Goal: Transaction & Acquisition: Obtain resource

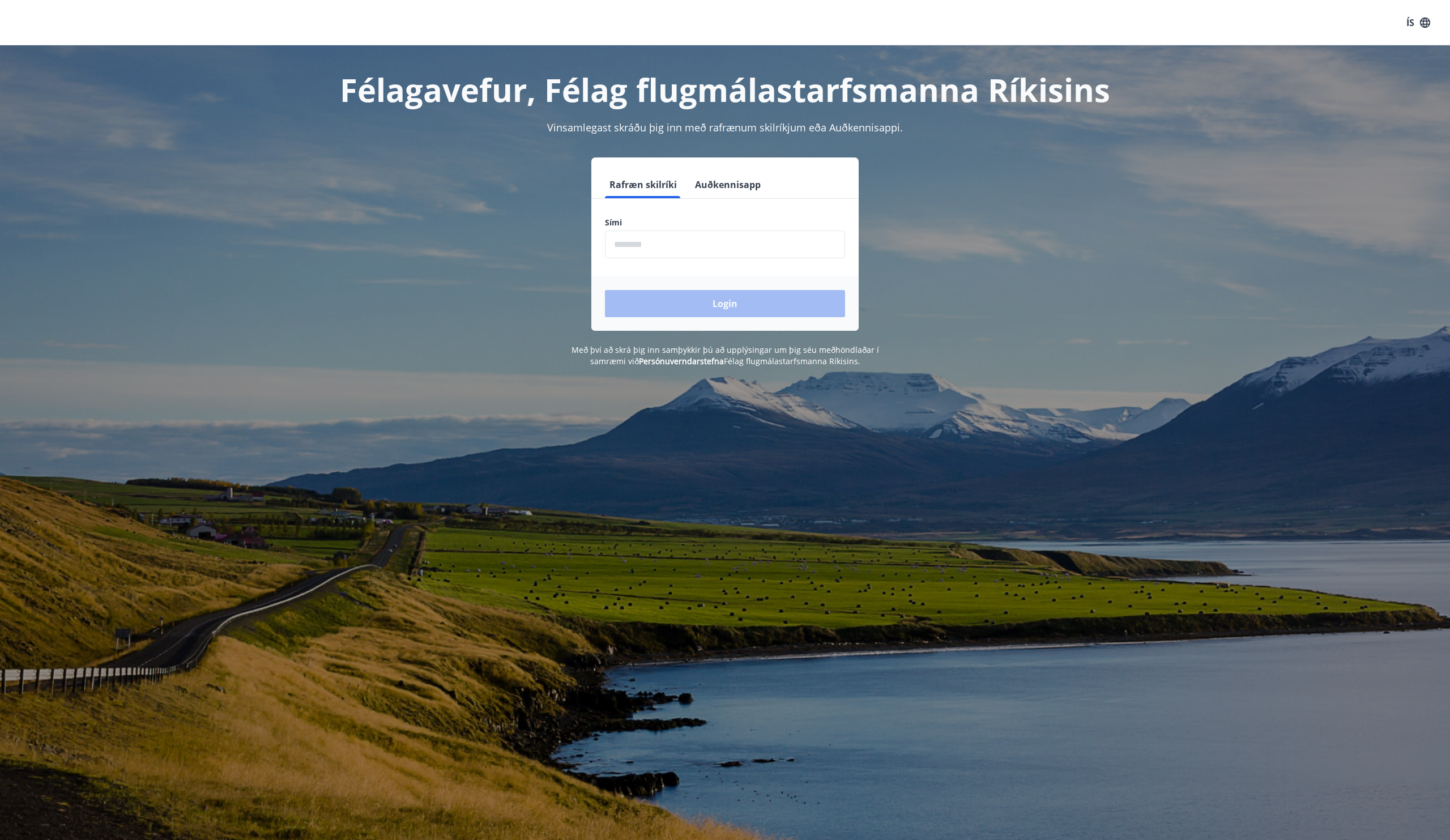
click at [698, 247] on input "phone" at bounding box center [725, 244] width 240 height 28
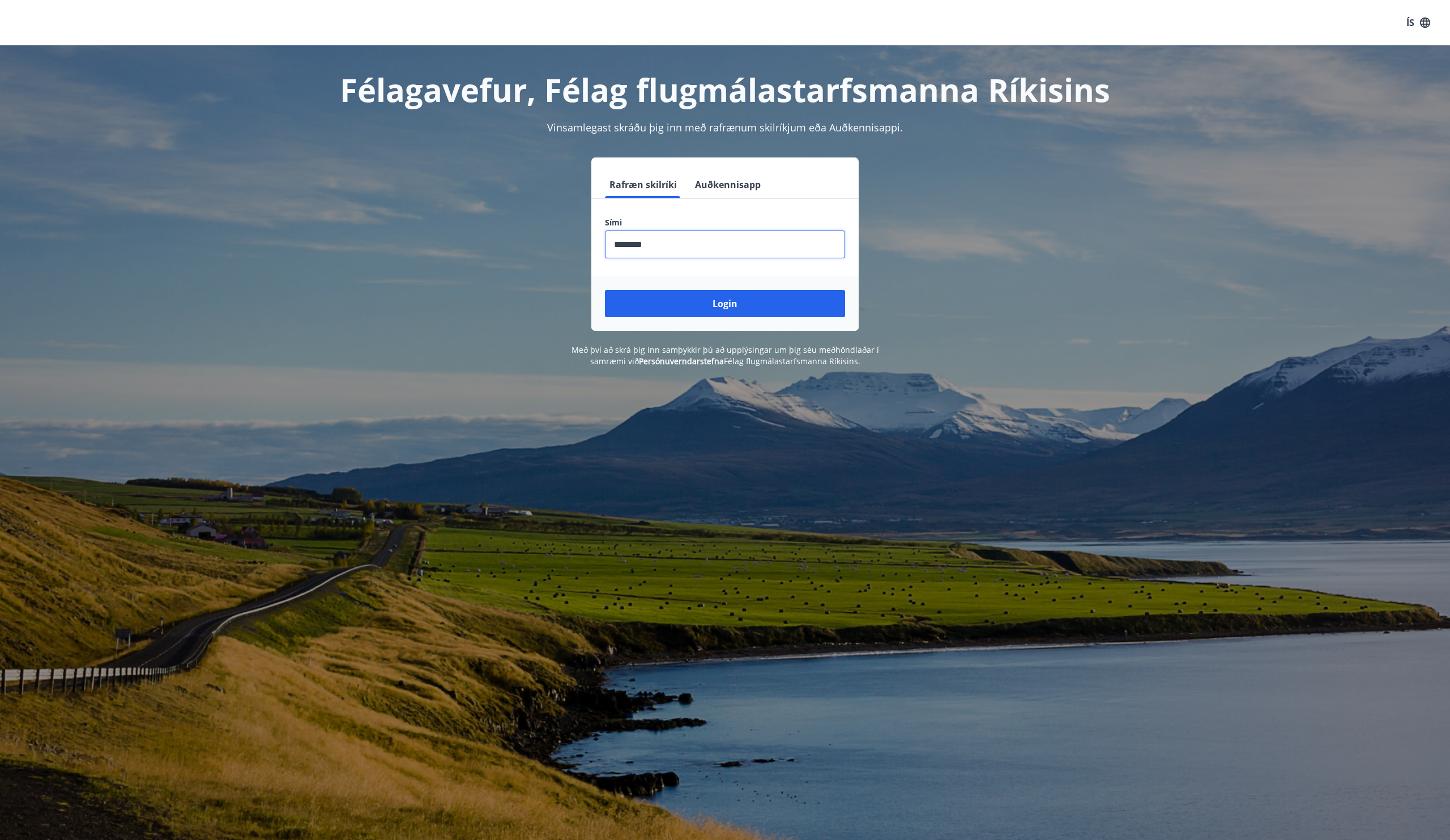
type input "********"
click at [605, 290] on button "Login" at bounding box center [725, 304] width 240 height 27
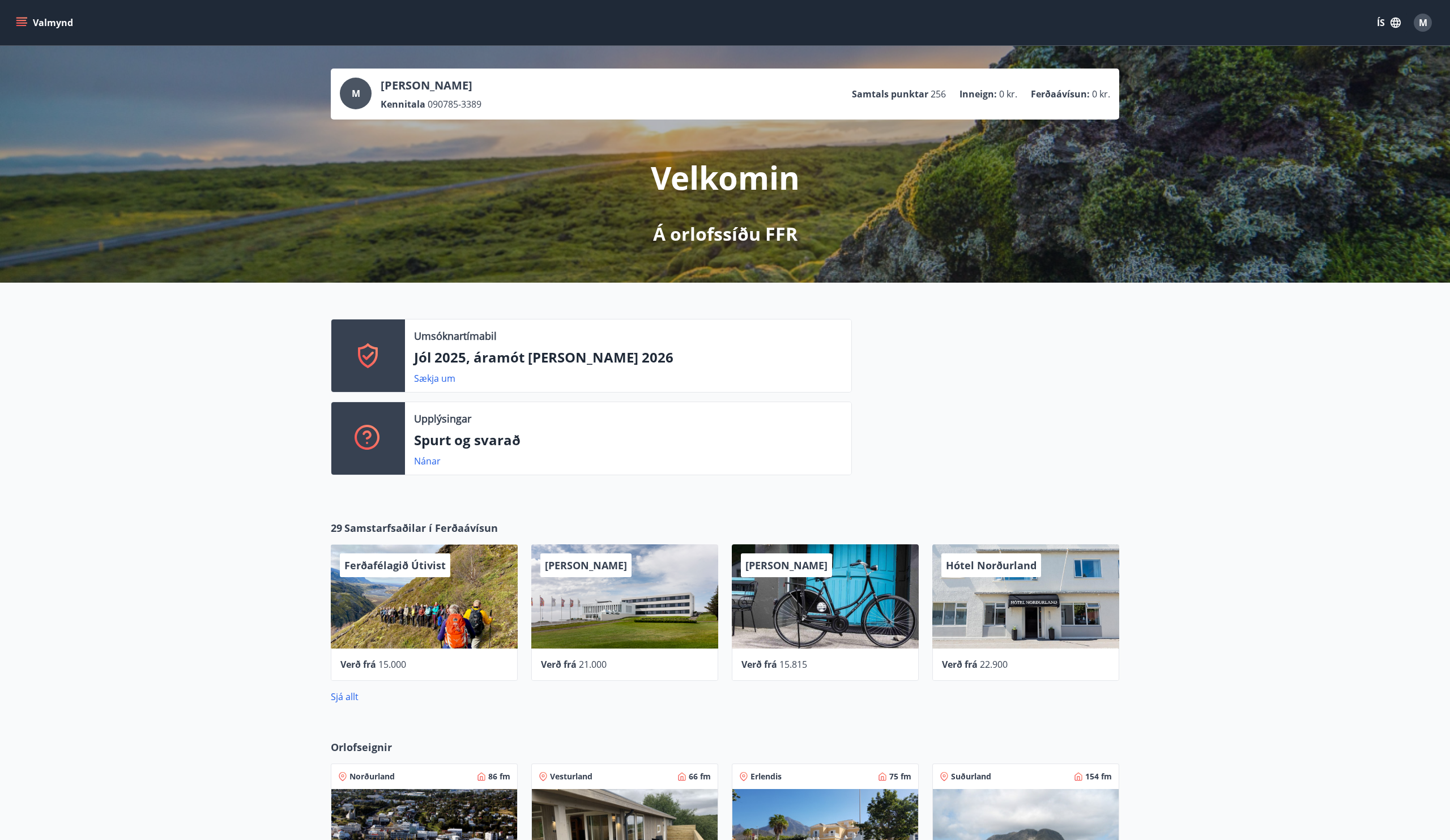
click at [29, 21] on button "Valmynd" at bounding box center [45, 22] width 64 height 21
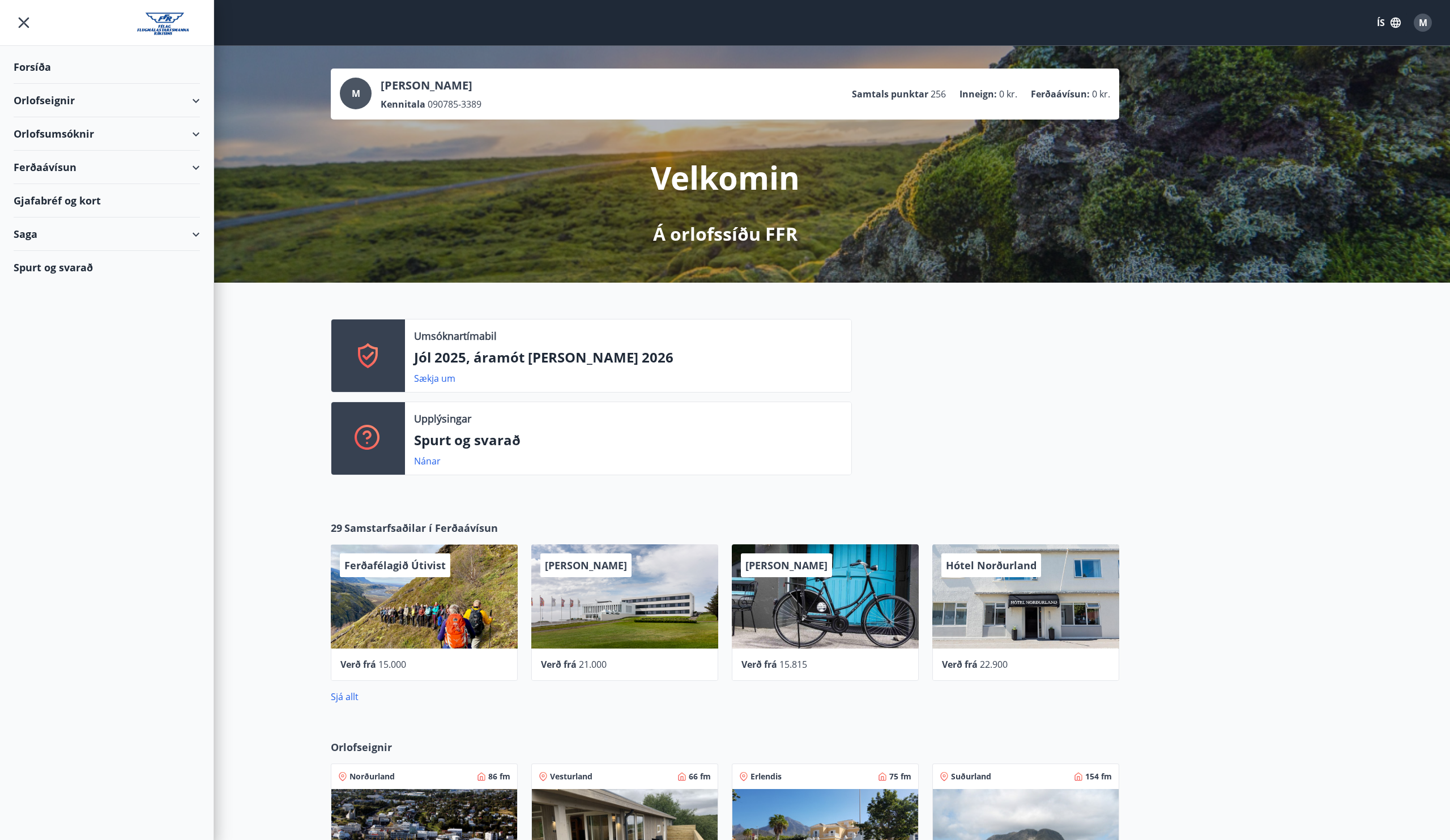
click at [87, 102] on div "Orlofseignir" at bounding box center [107, 100] width 186 height 34
click at [62, 155] on div "Bókunardagatal" at bounding box center [106, 153] width 168 height 24
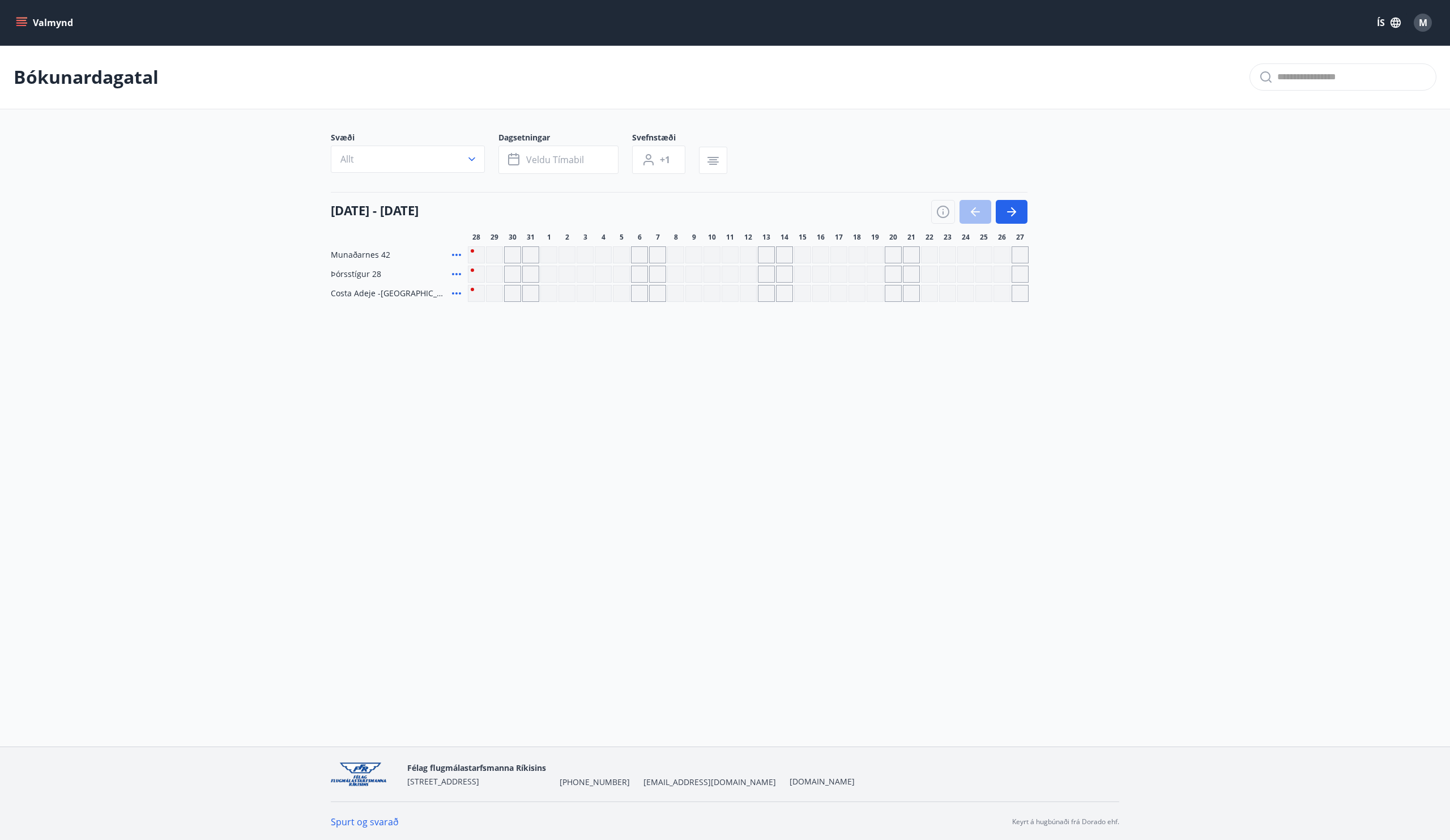
click at [25, 18] on icon "menu" at bounding box center [22, 18] width 12 height 1
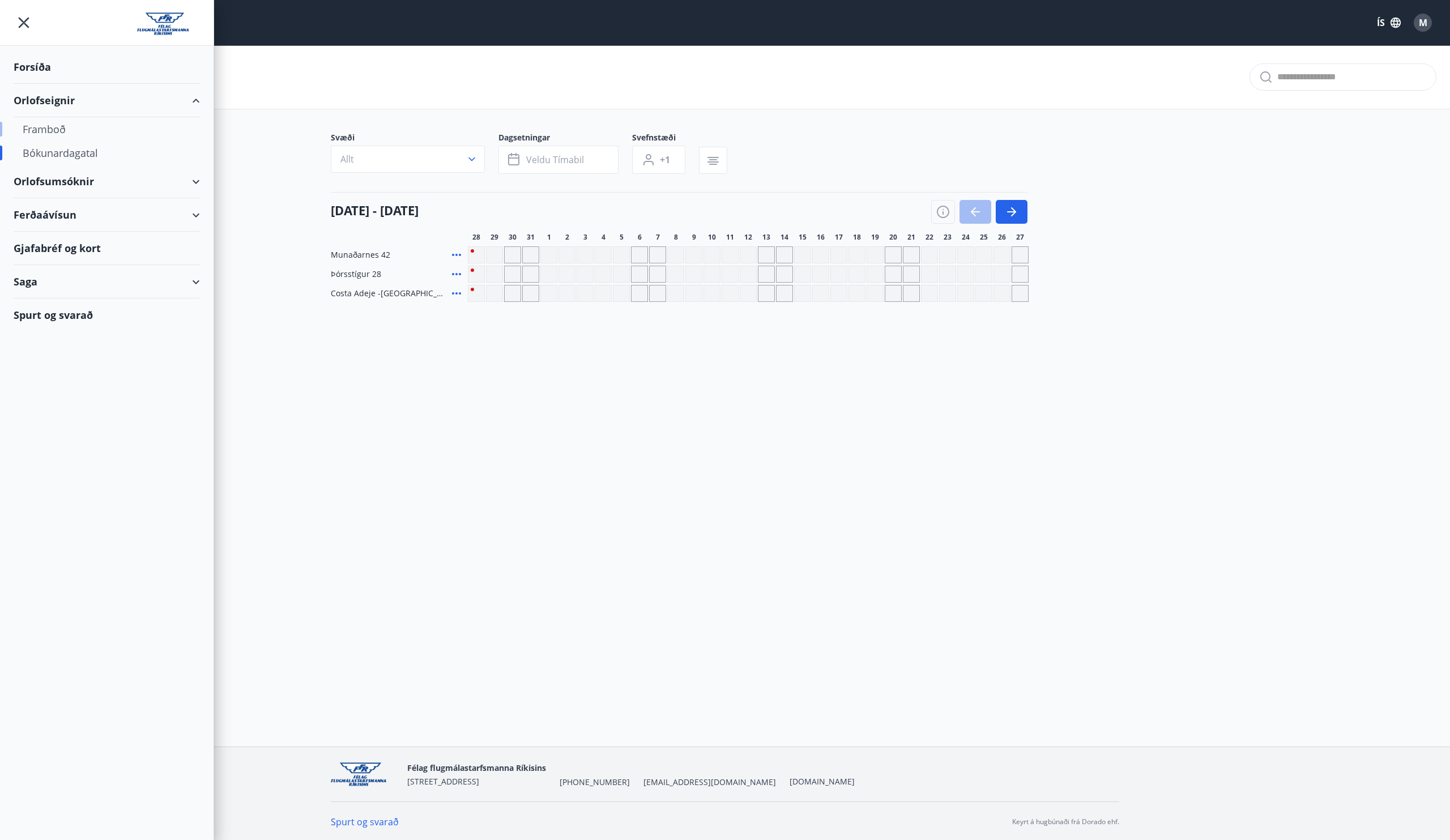
click at [123, 126] on div "Framboð" at bounding box center [106, 129] width 168 height 24
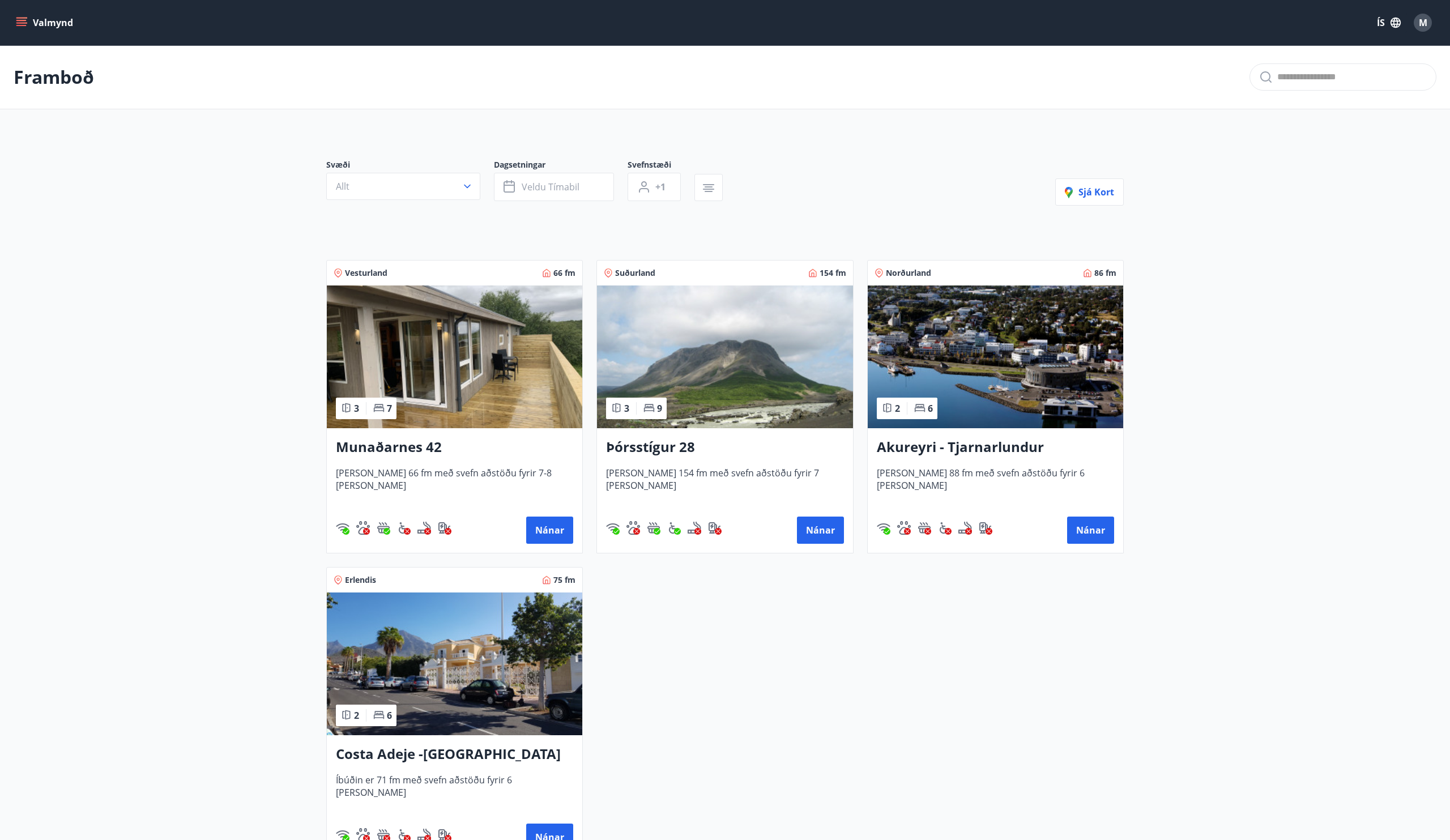
click at [691, 342] on img at bounding box center [724, 357] width 255 height 143
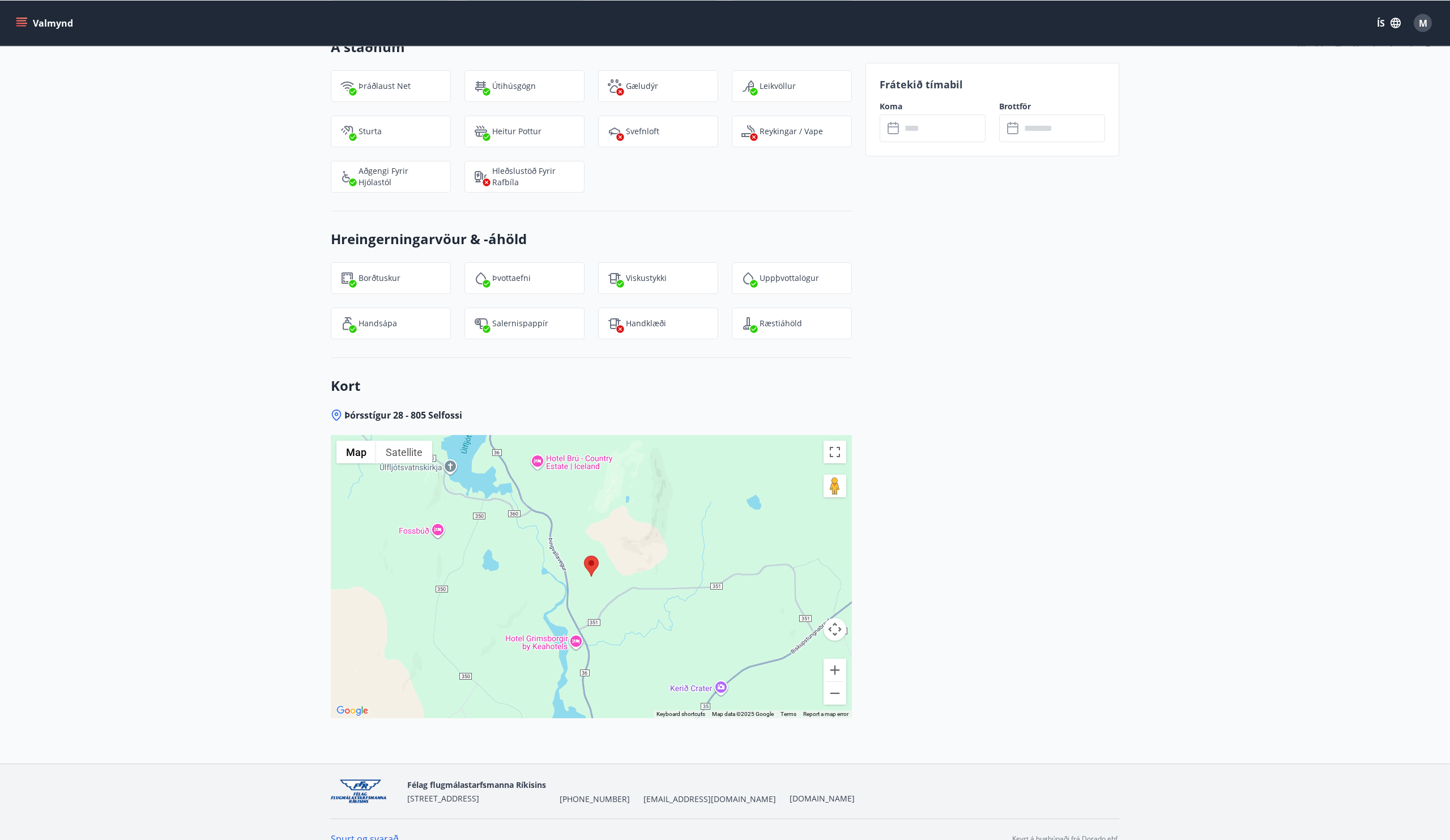
scroll to position [1404, 0]
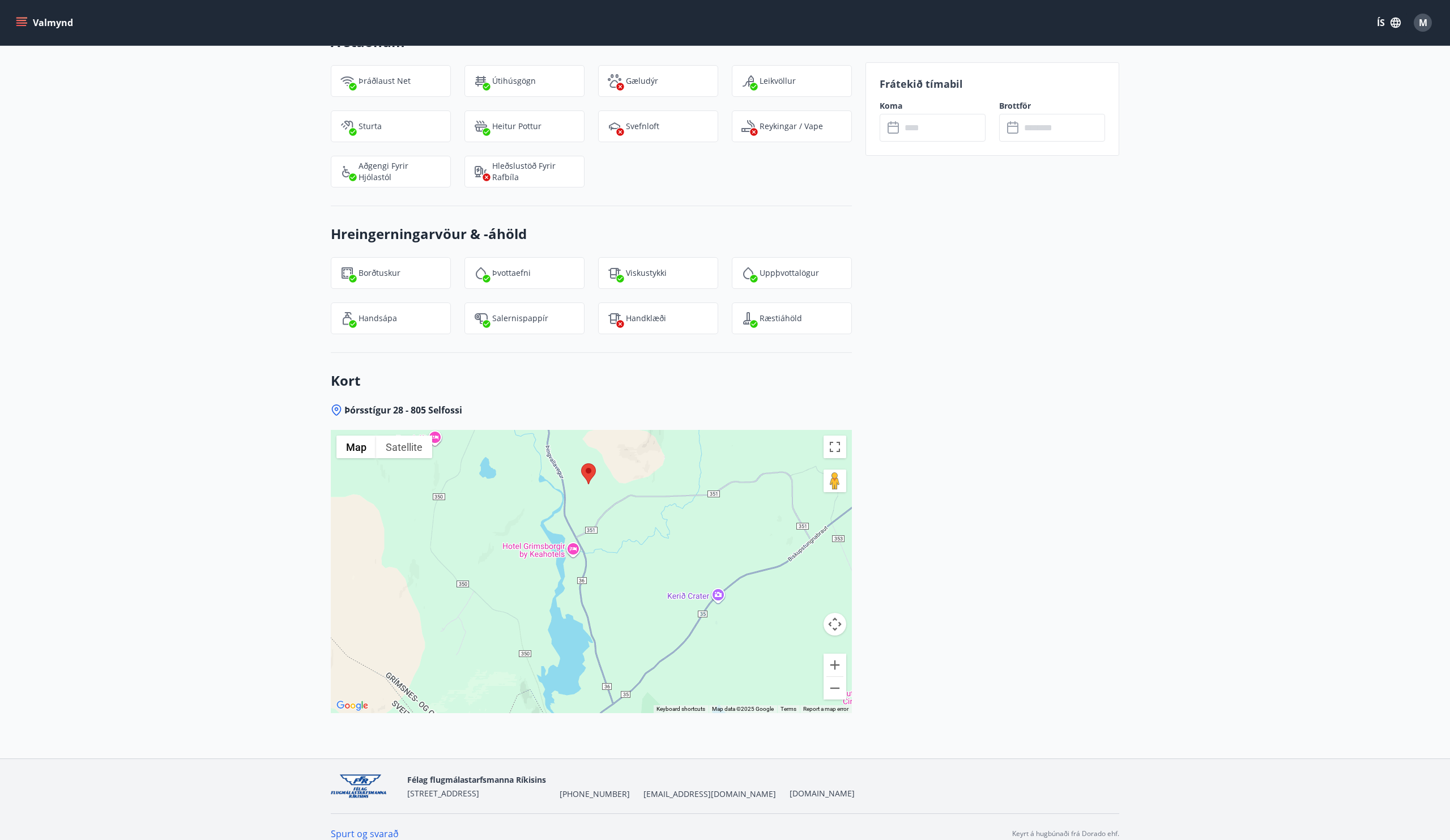
drag, startPoint x: 618, startPoint y: 570, endPoint x: 608, endPoint y: 478, distance: 92.5
click at [608, 478] on div at bounding box center [591, 572] width 521 height 283
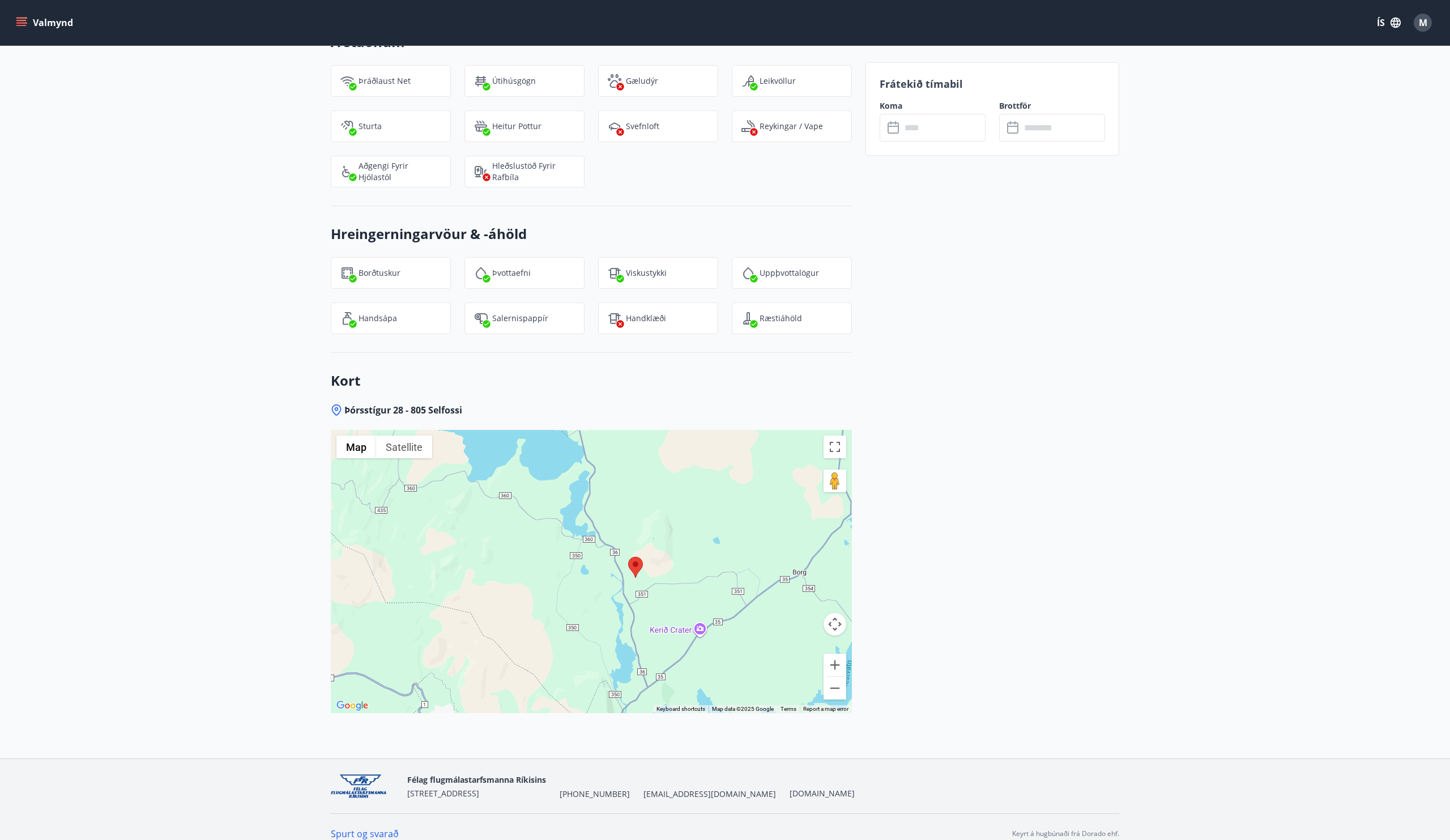
drag, startPoint x: 644, startPoint y: 468, endPoint x: 691, endPoint y: 554, distance: 98.0
click at [691, 554] on div at bounding box center [591, 572] width 521 height 283
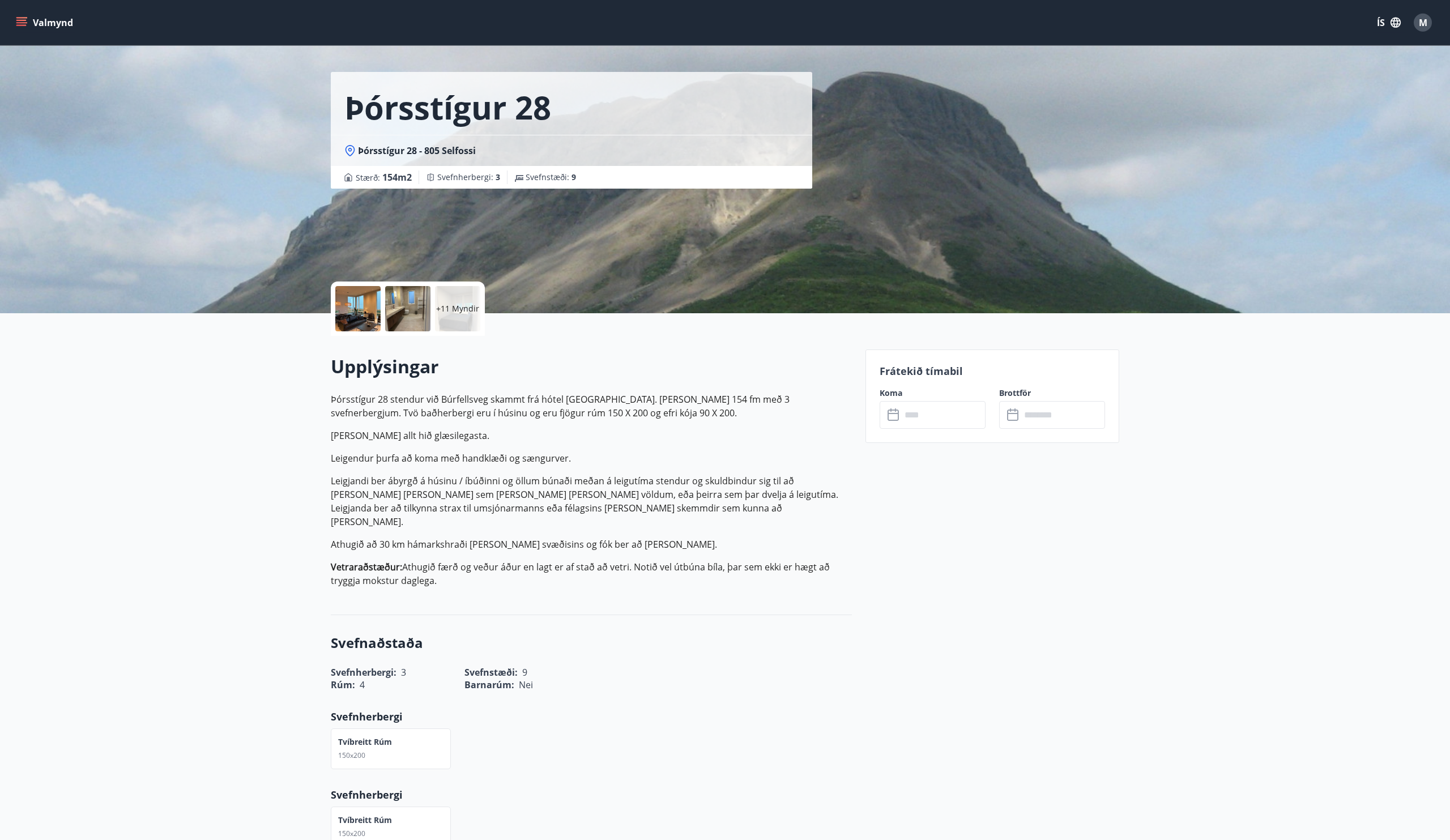
scroll to position [0, 0]
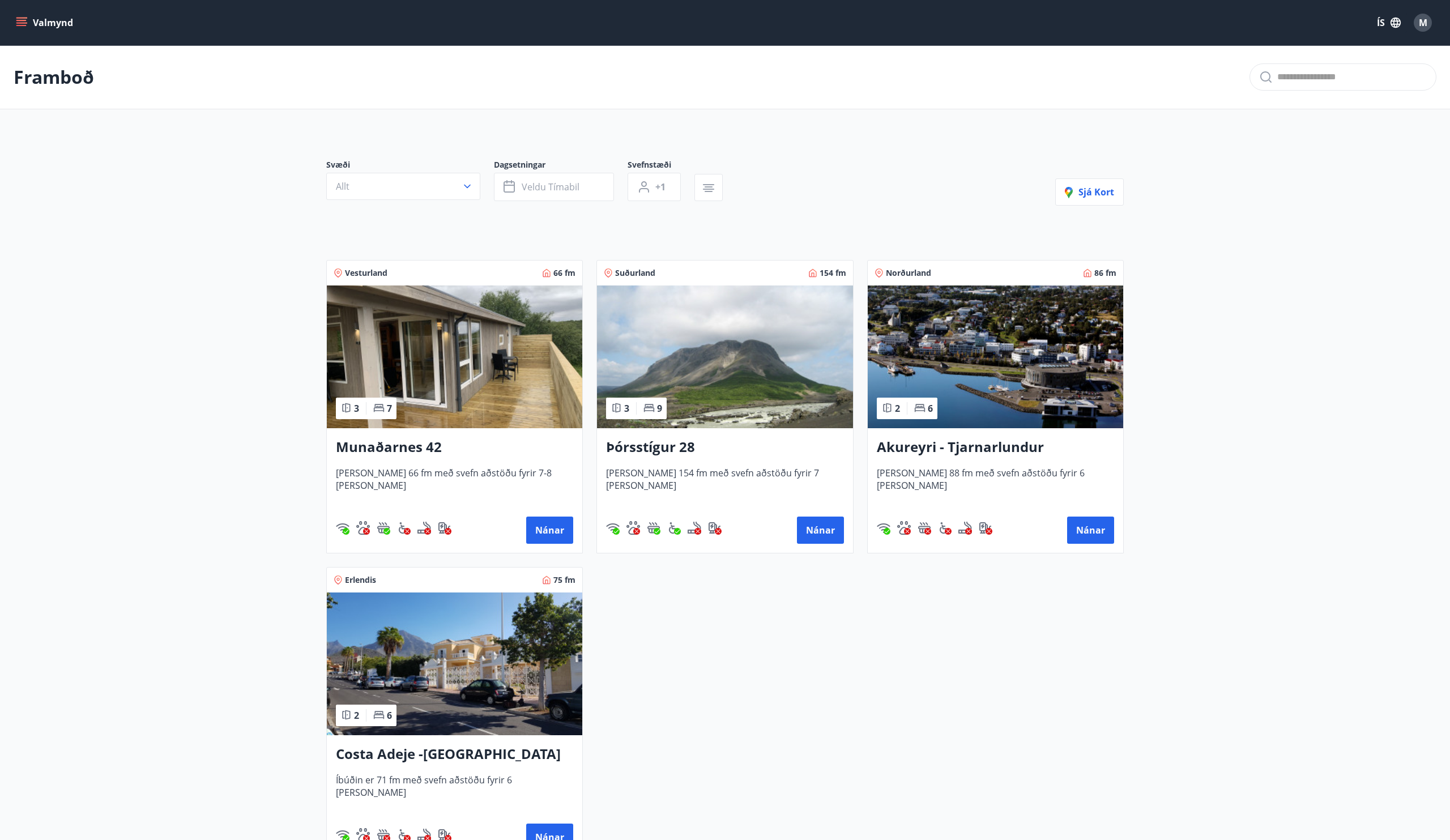
click at [464, 402] on img at bounding box center [454, 357] width 255 height 143
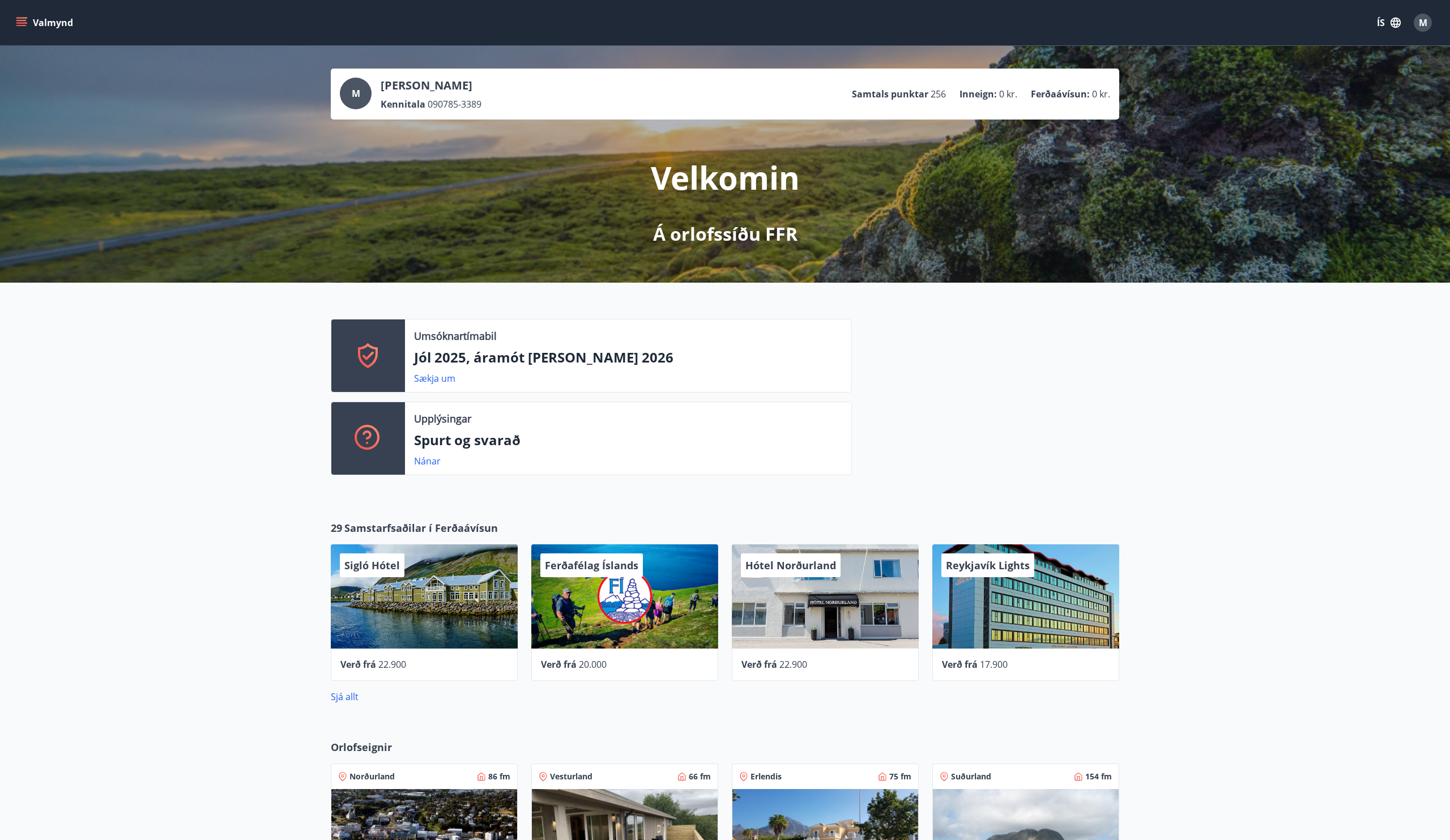
click at [30, 28] on button "Valmynd" at bounding box center [45, 22] width 64 height 21
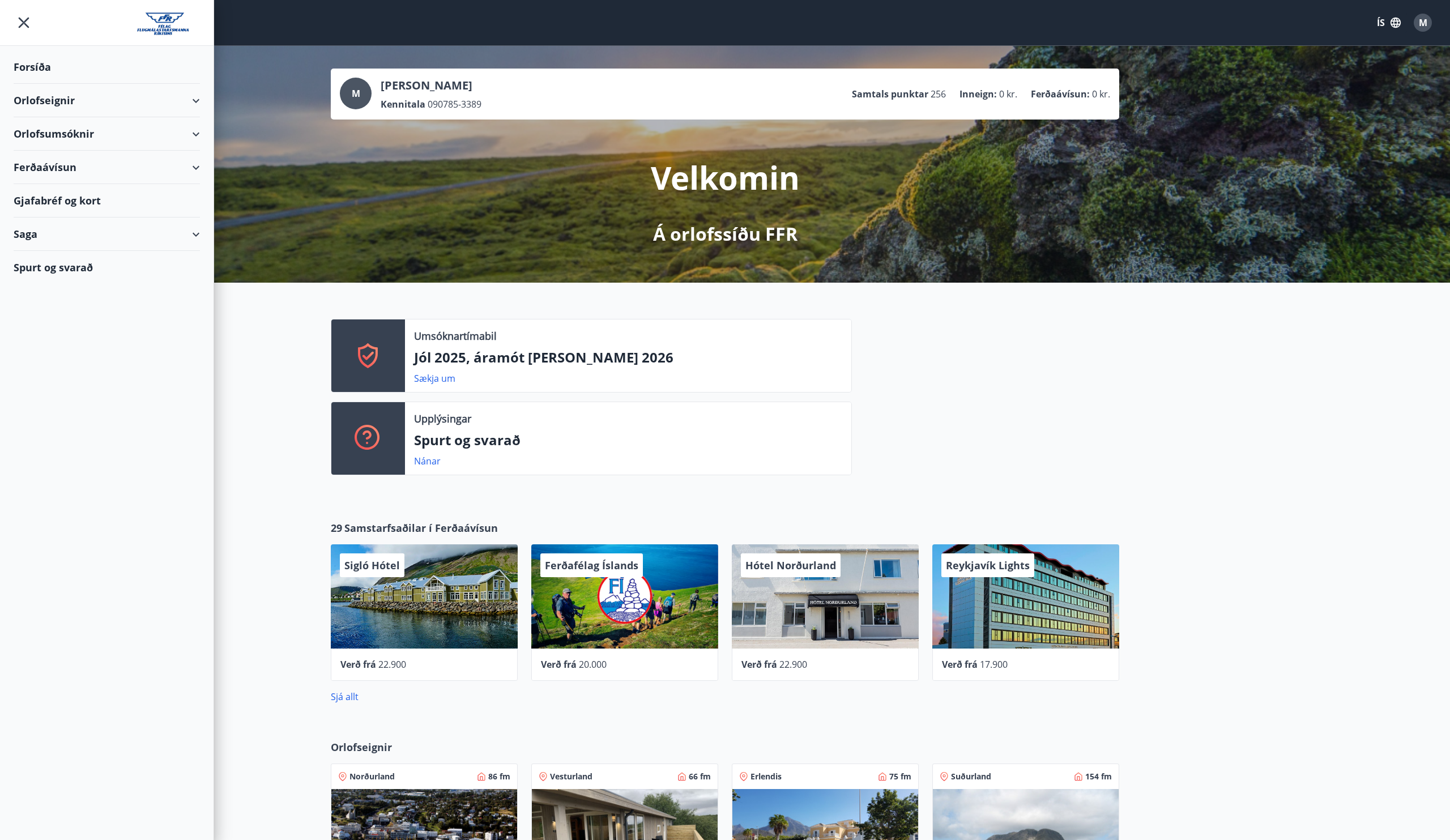
click at [107, 98] on div "Orlofseignir" at bounding box center [107, 100] width 186 height 34
click at [78, 152] on div "Bókunardagatal" at bounding box center [106, 153] width 168 height 24
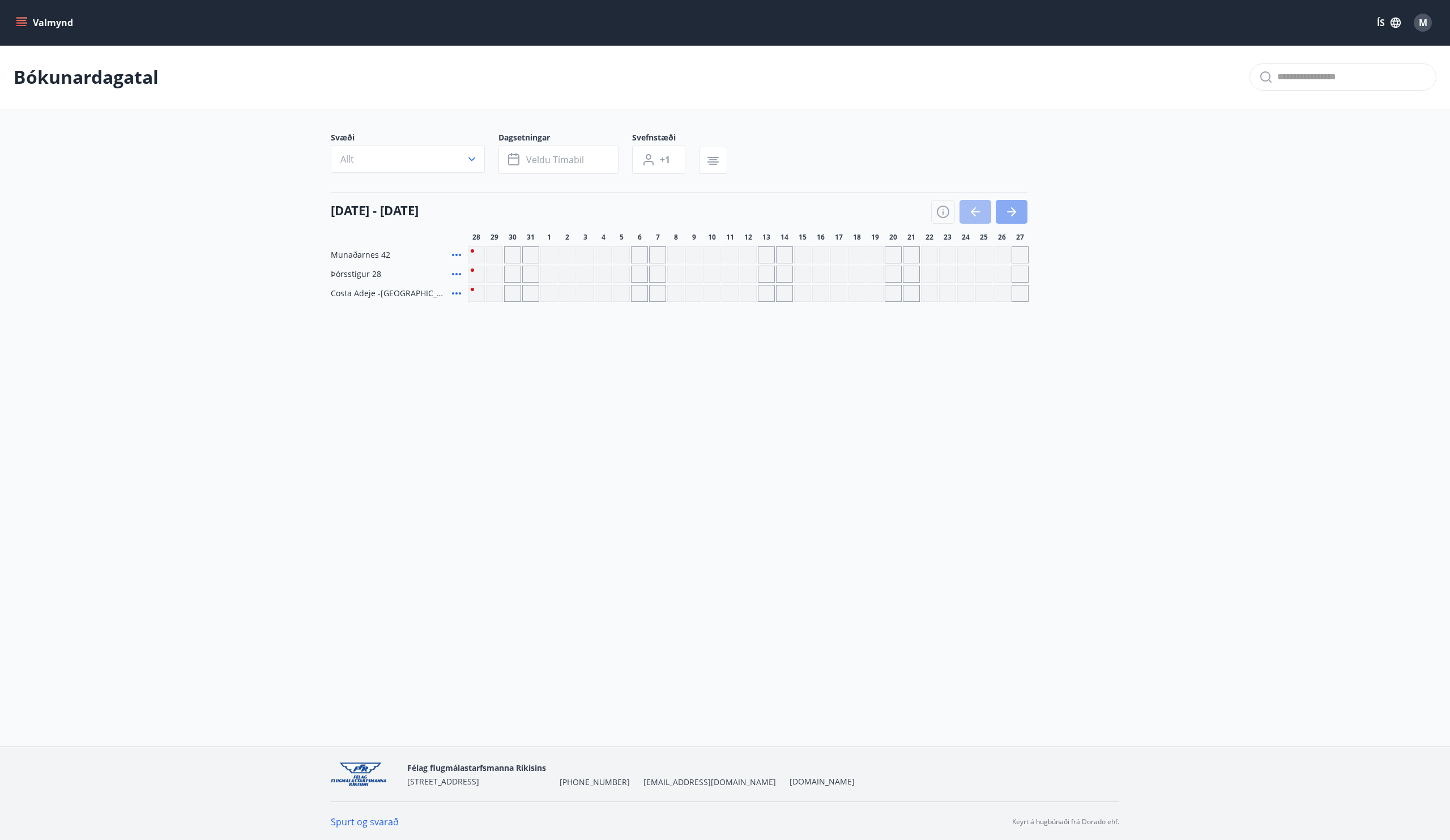
click at [1021, 211] on button "button" at bounding box center [1012, 212] width 32 height 24
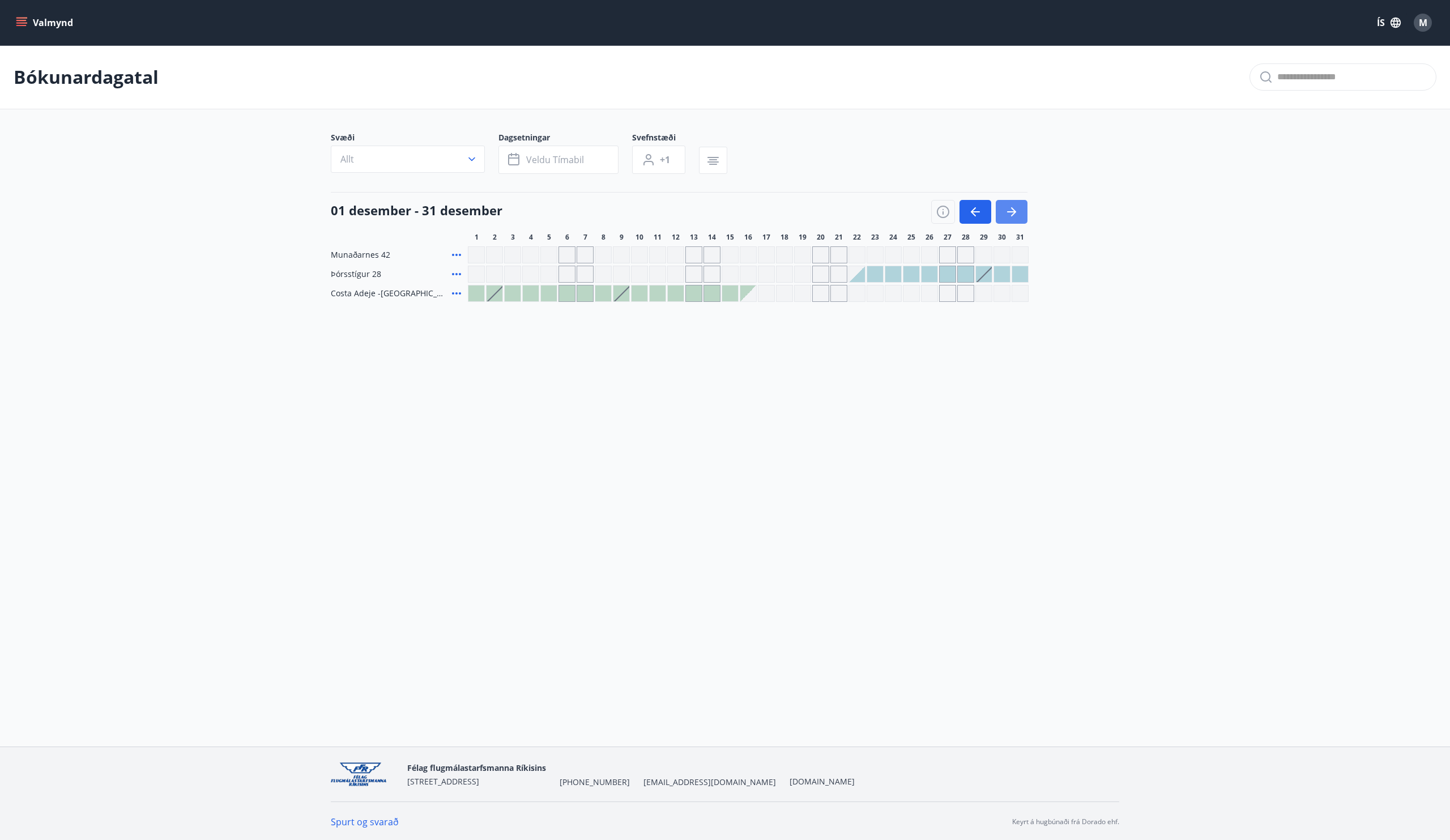
click at [1008, 207] on icon "button" at bounding box center [1012, 212] width 14 height 14
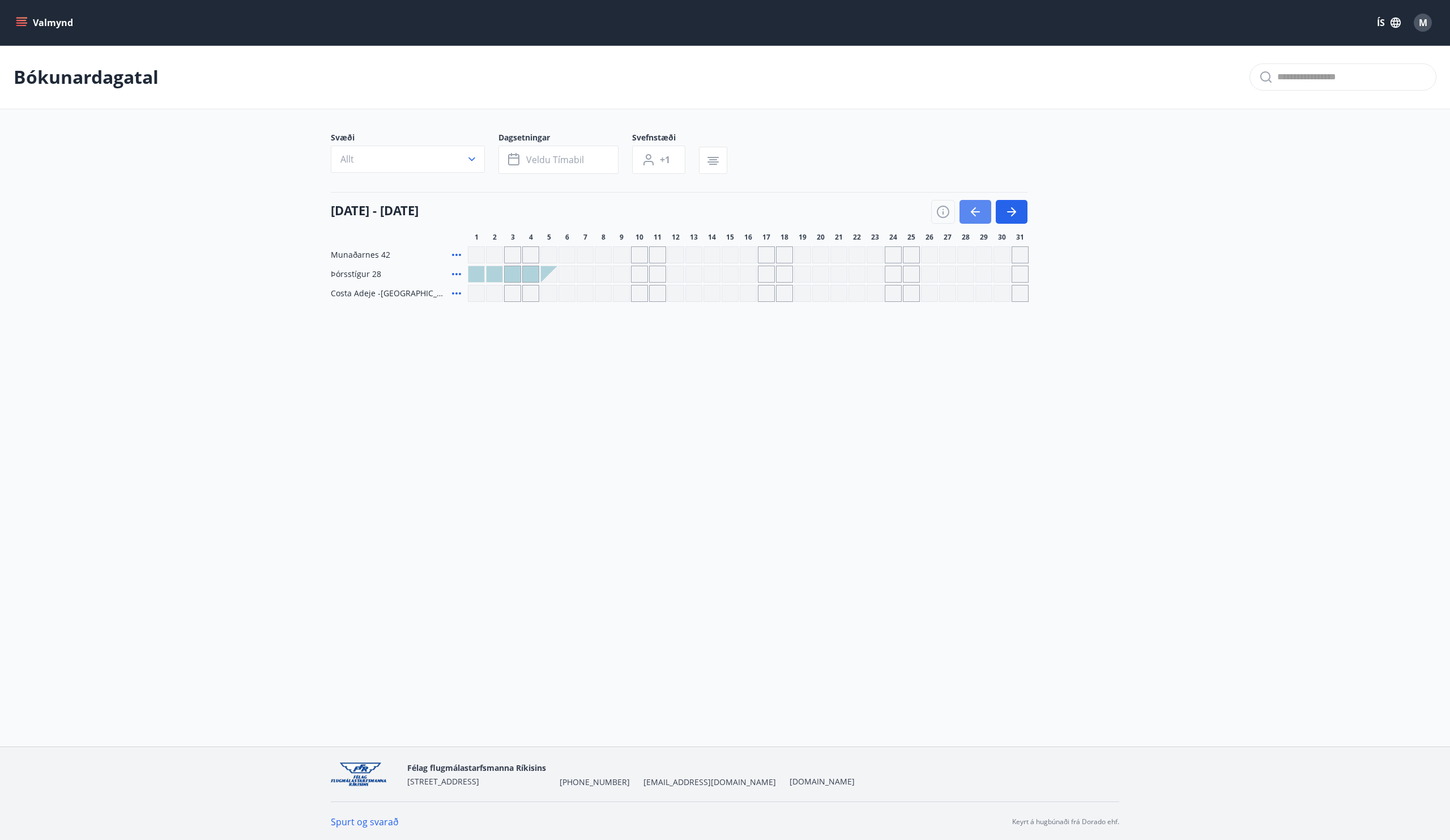
click at [977, 218] on icon "button" at bounding box center [975, 212] width 14 height 14
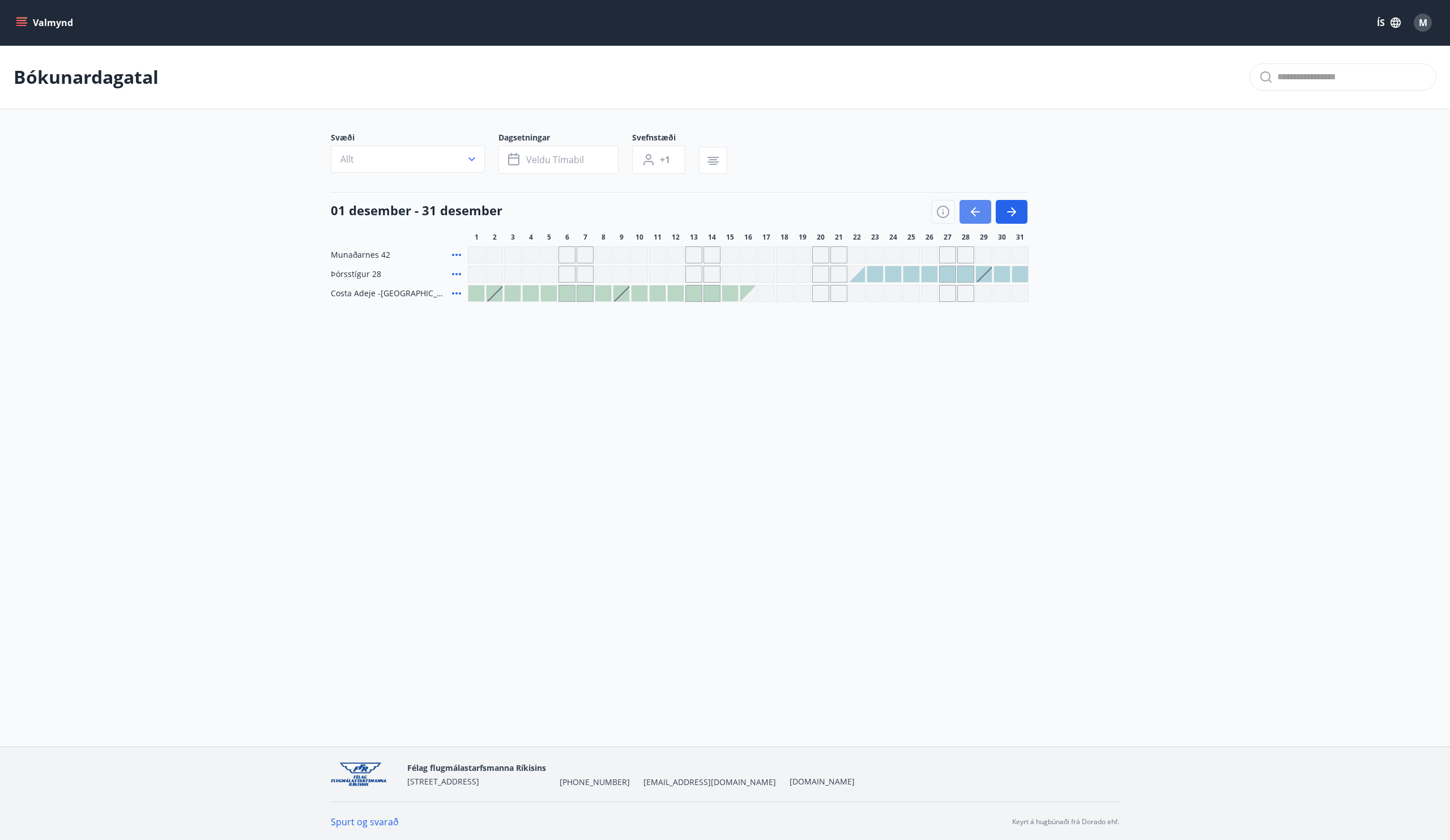
click at [977, 218] on icon "button" at bounding box center [975, 212] width 14 height 14
click at [28, 8] on div "Valmynd ÍS M" at bounding box center [725, 22] width 1450 height 45
click at [22, 19] on icon "menu" at bounding box center [21, 22] width 11 height 11
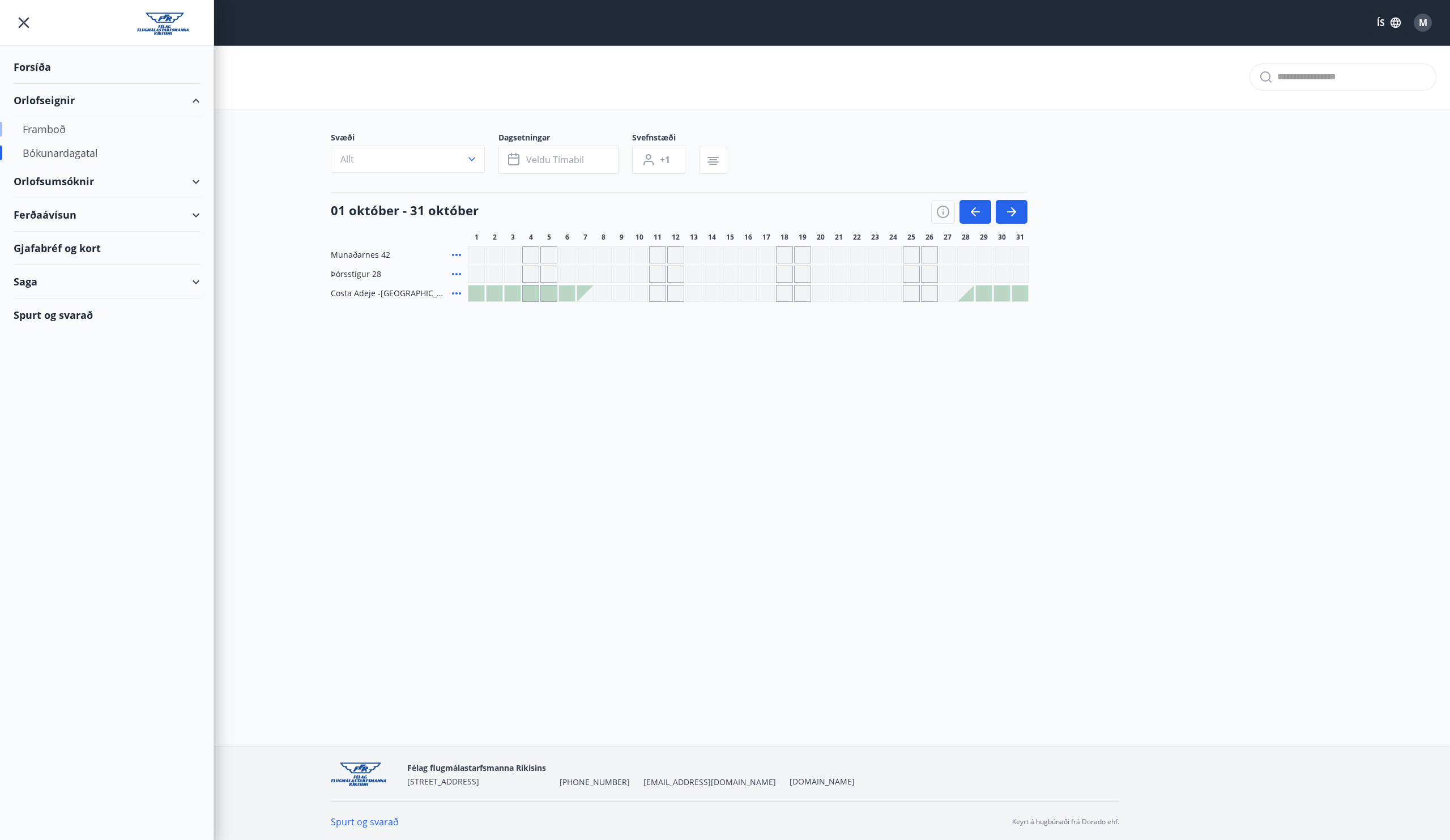
click at [63, 127] on div "Framboð" at bounding box center [106, 129] width 168 height 24
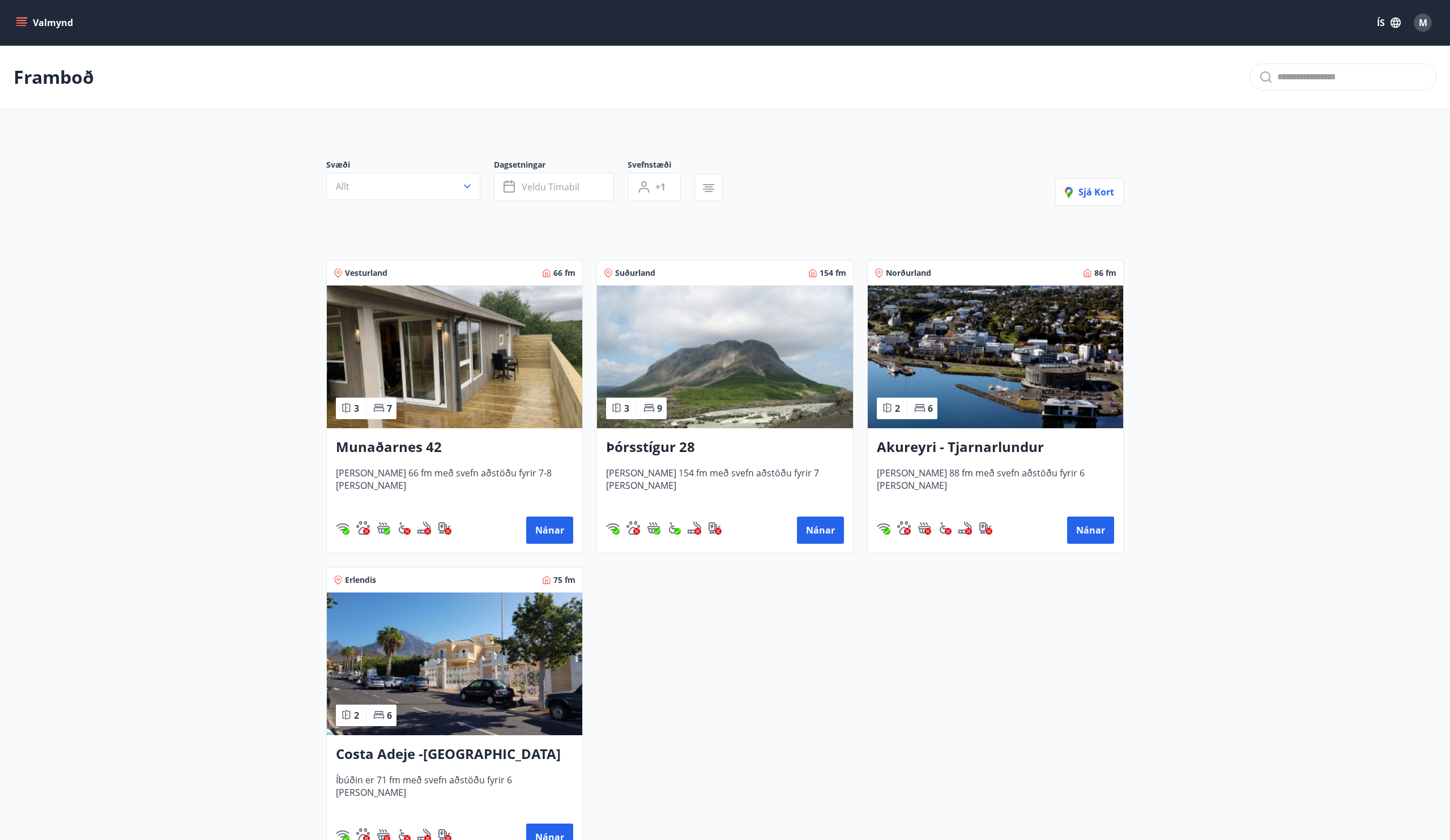
click at [959, 344] on img at bounding box center [995, 357] width 255 height 143
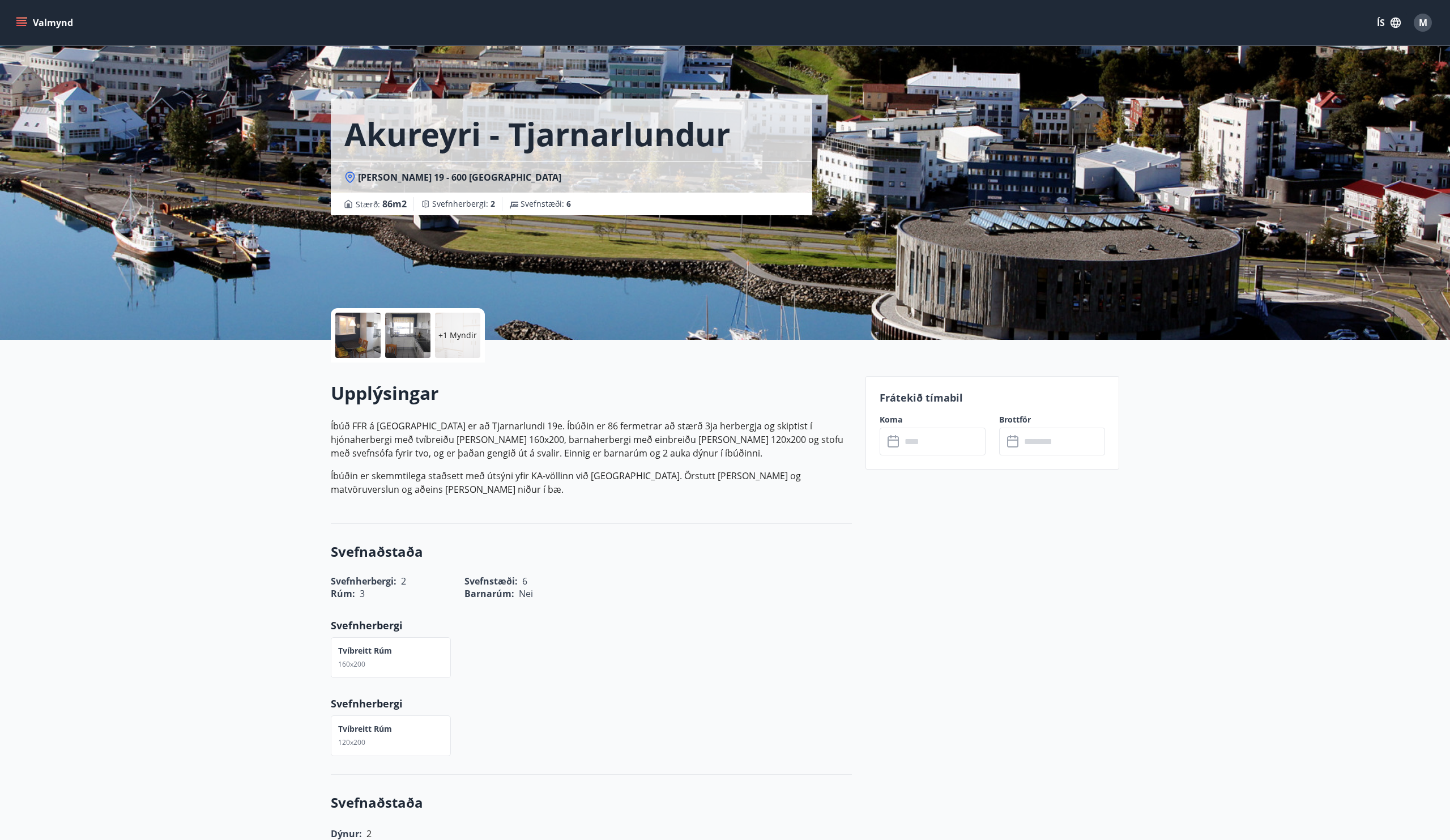
click at [25, 26] on icon "menu" at bounding box center [21, 25] width 10 height 1
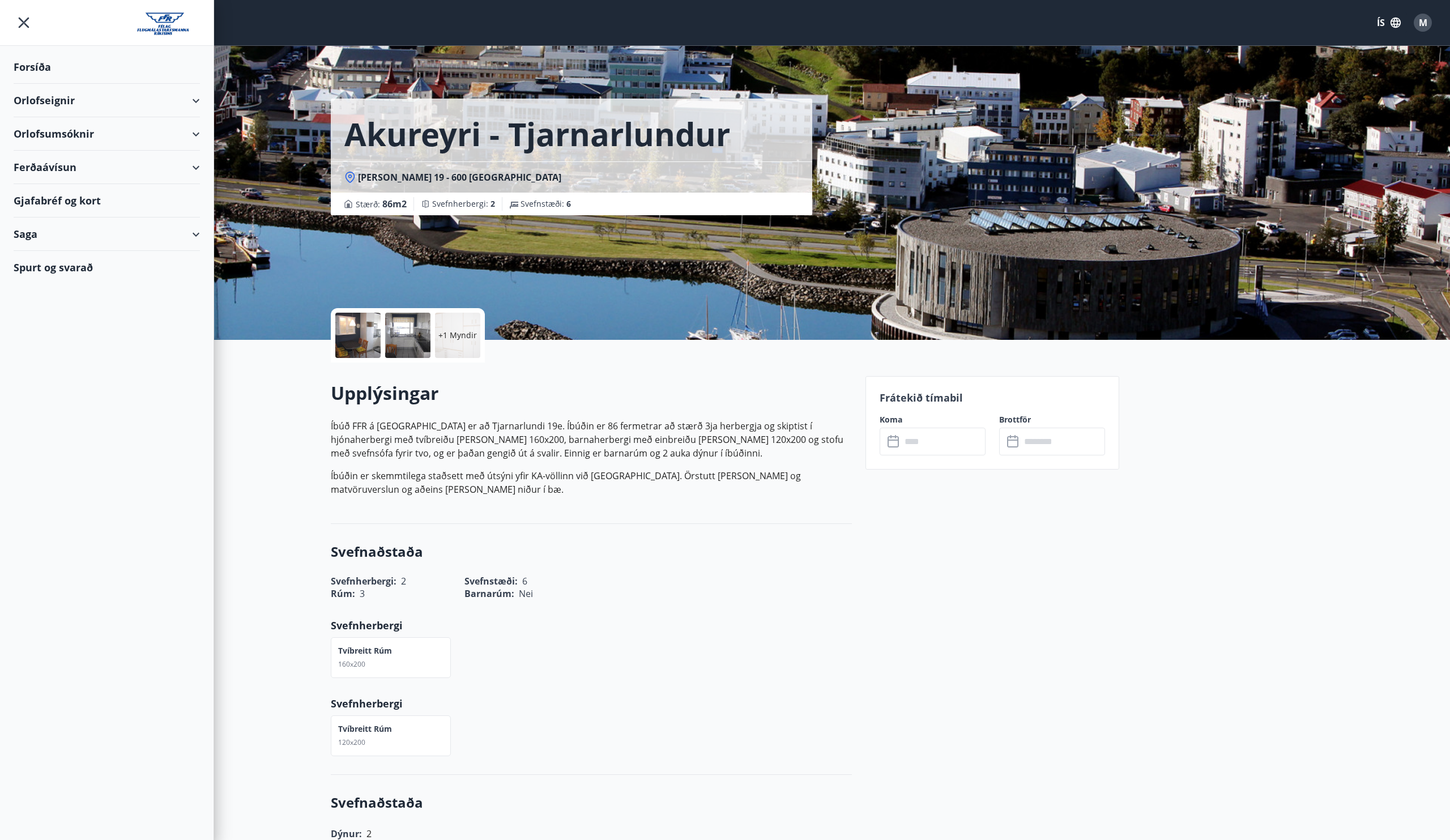
click at [110, 140] on div "Orlofsumsóknir" at bounding box center [107, 134] width 186 height 34
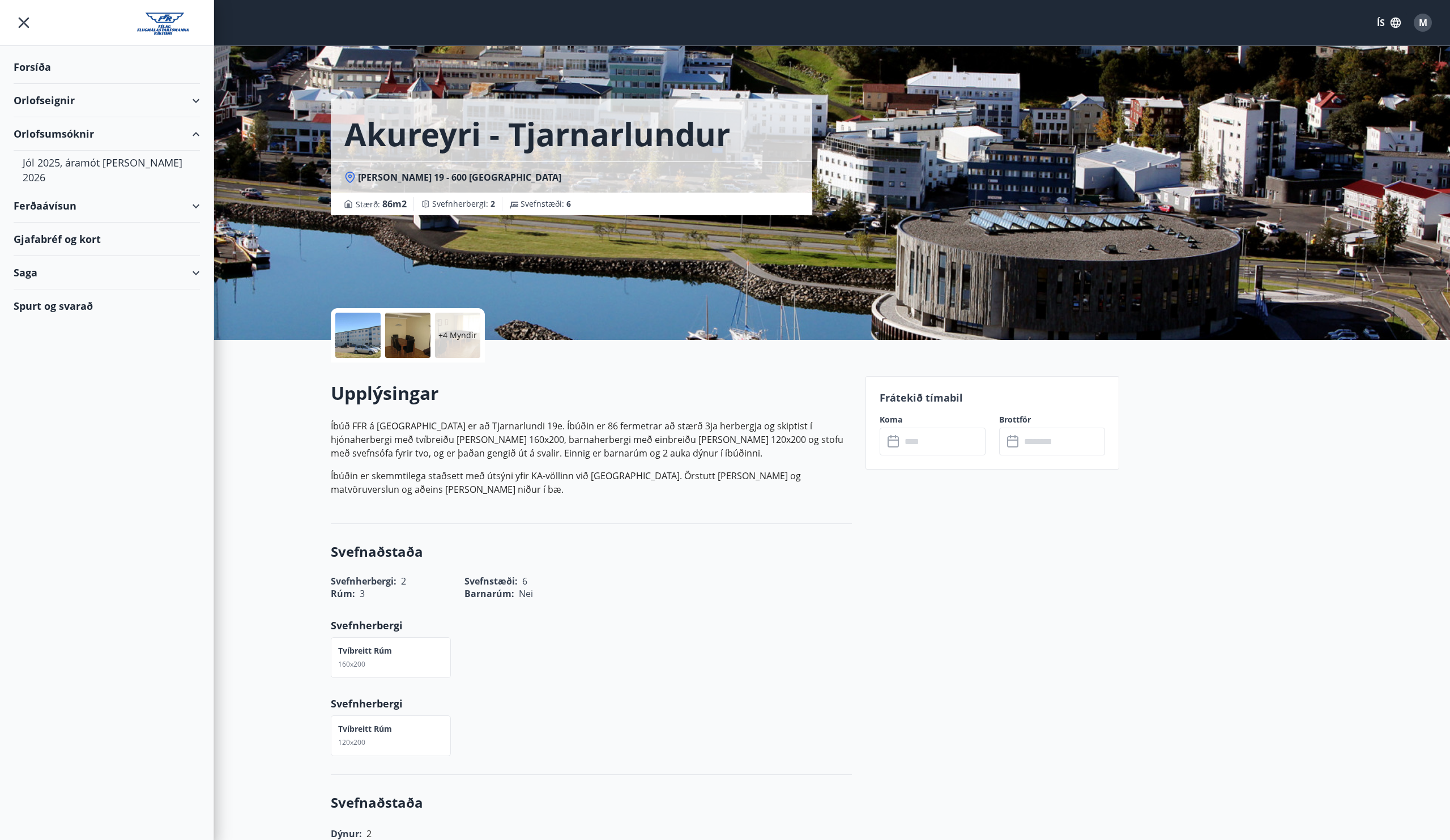
click at [110, 101] on div "Orlofseignir" at bounding box center [107, 100] width 186 height 34
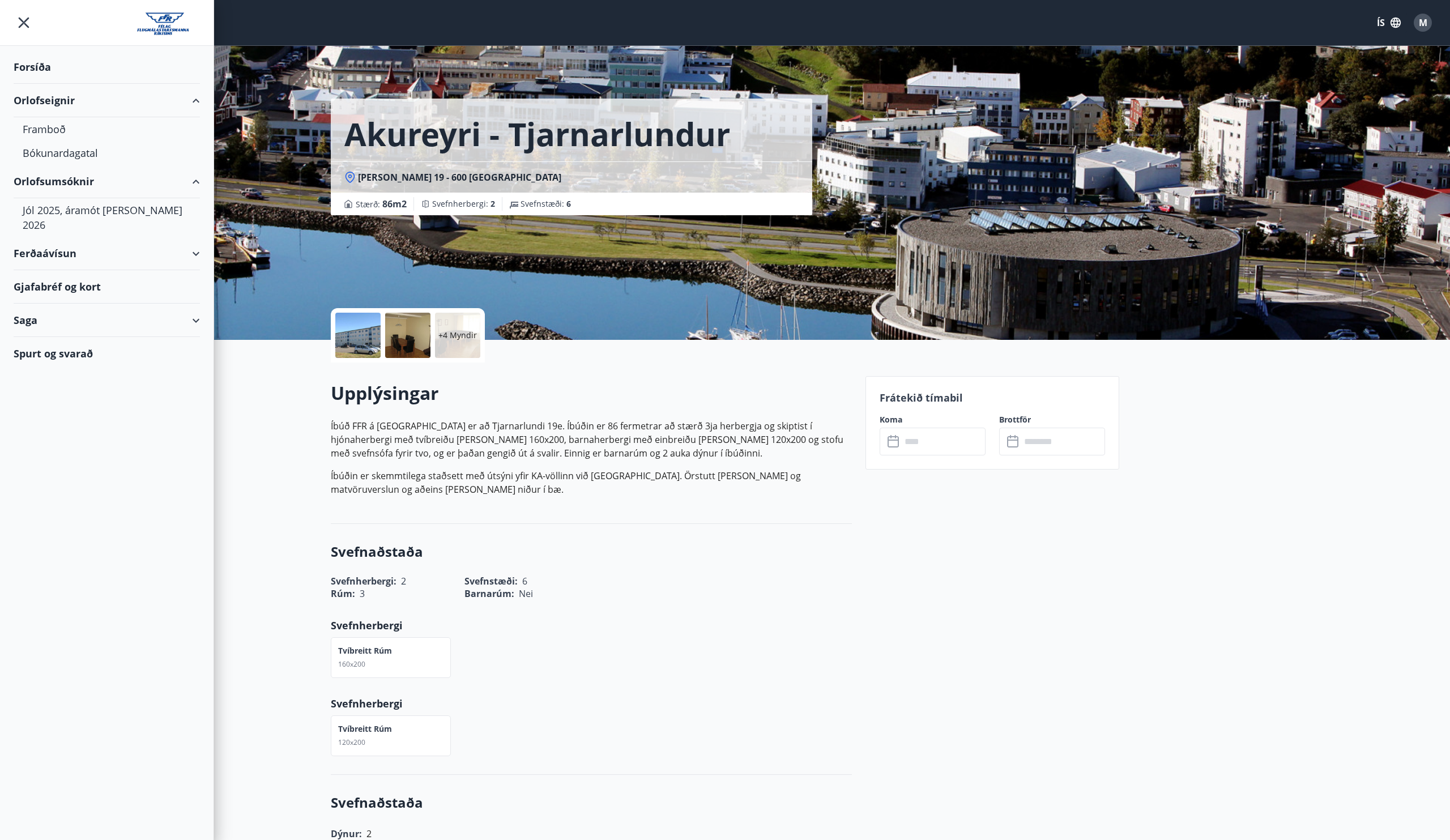
click at [106, 246] on div "Ferðaávísun" at bounding box center [107, 253] width 186 height 34
click at [74, 272] on div "Framboð" at bounding box center [106, 282] width 168 height 24
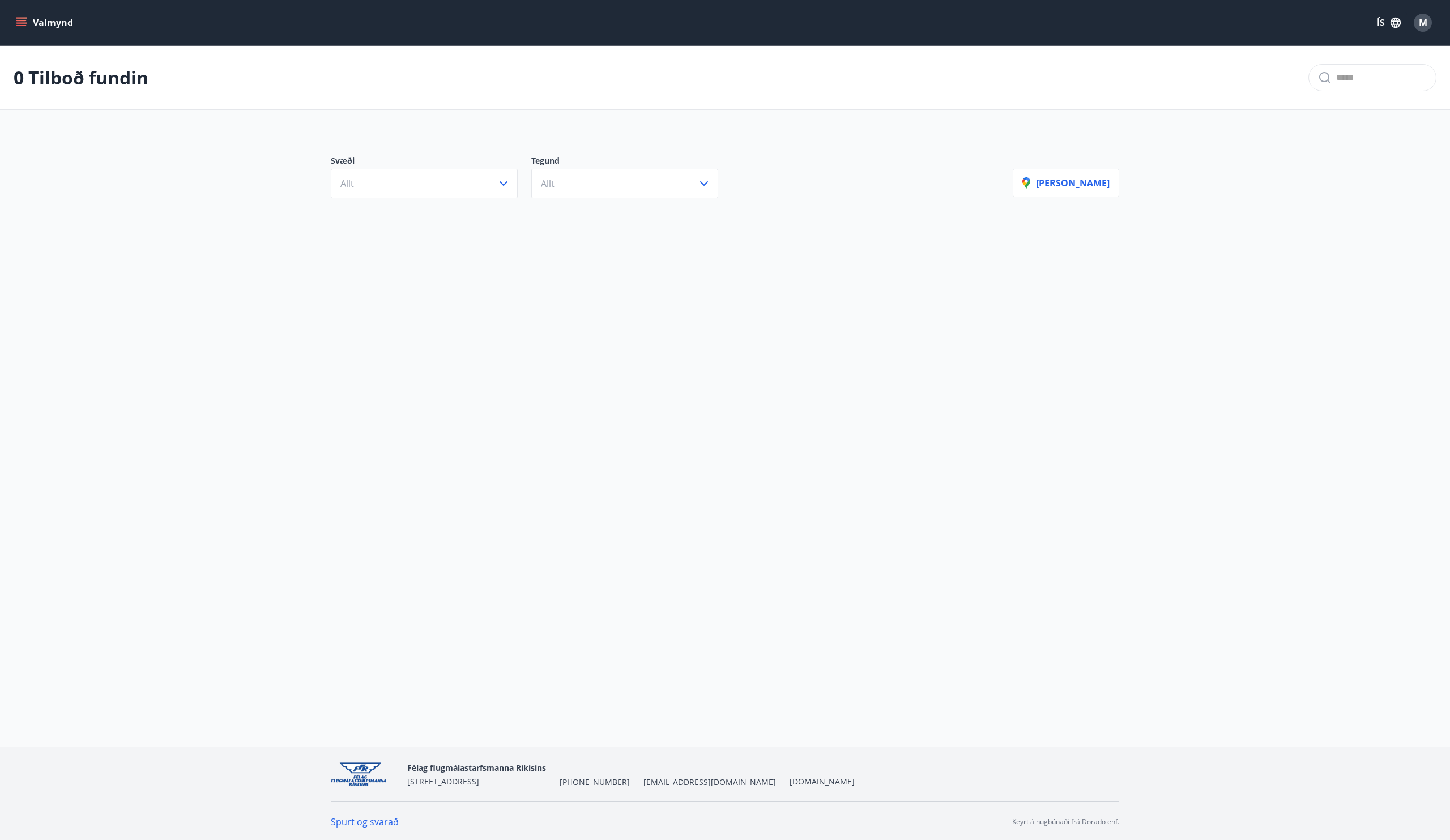
click at [21, 8] on div "Valmynd ÍS M" at bounding box center [725, 22] width 1450 height 45
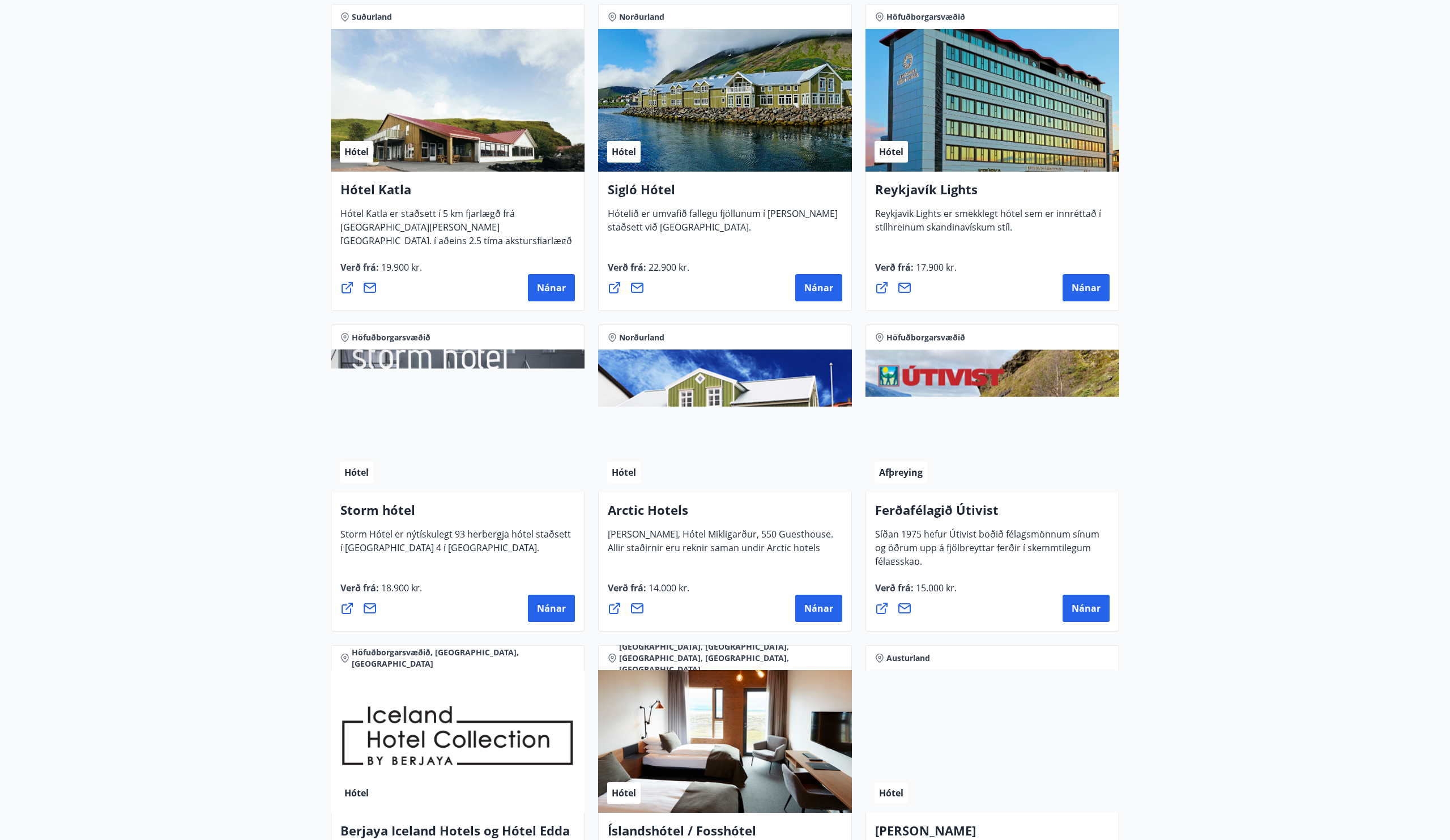
scroll to position [897, 0]
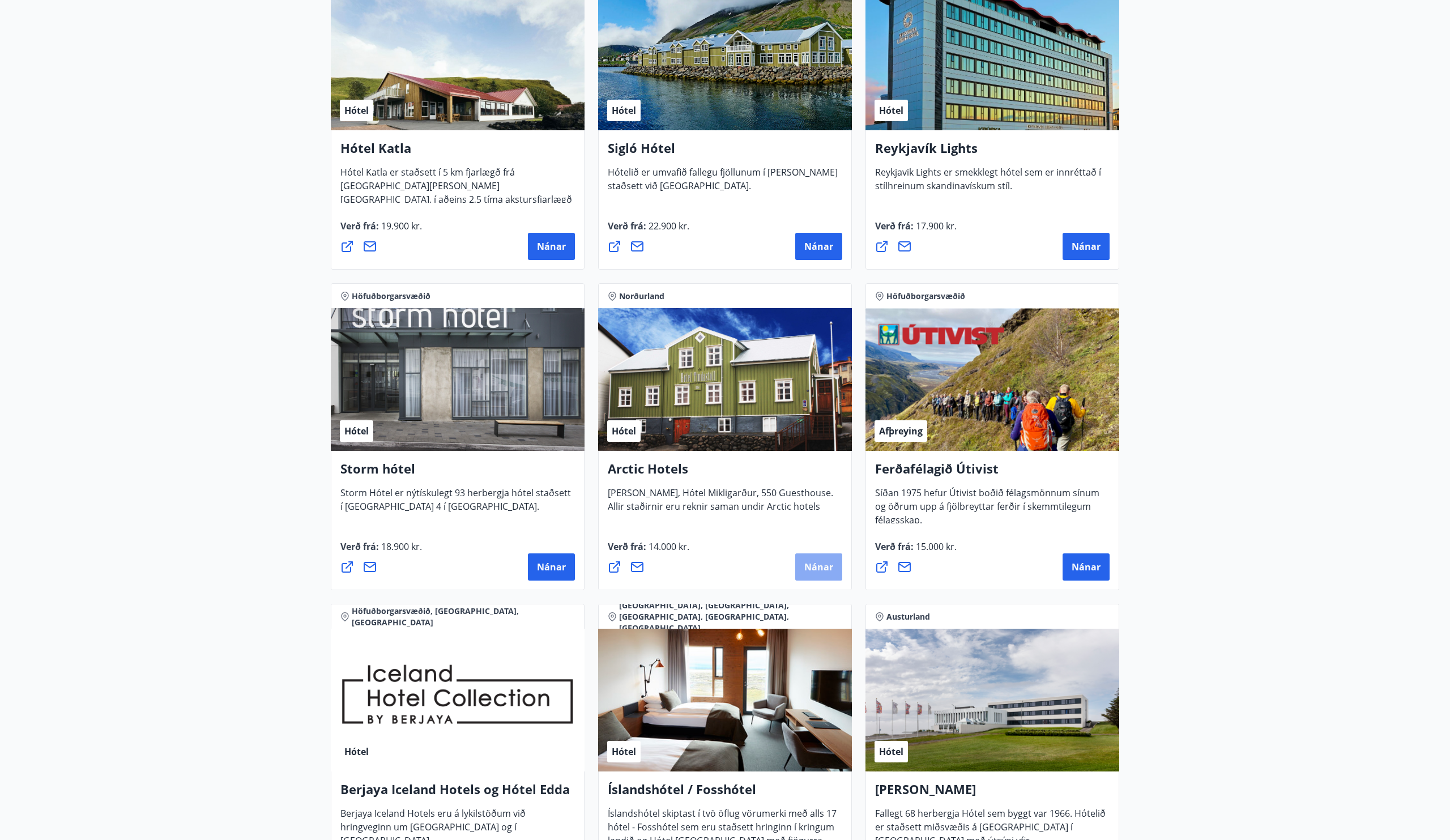
click at [813, 563] on span "Nánar" at bounding box center [819, 567] width 29 height 12
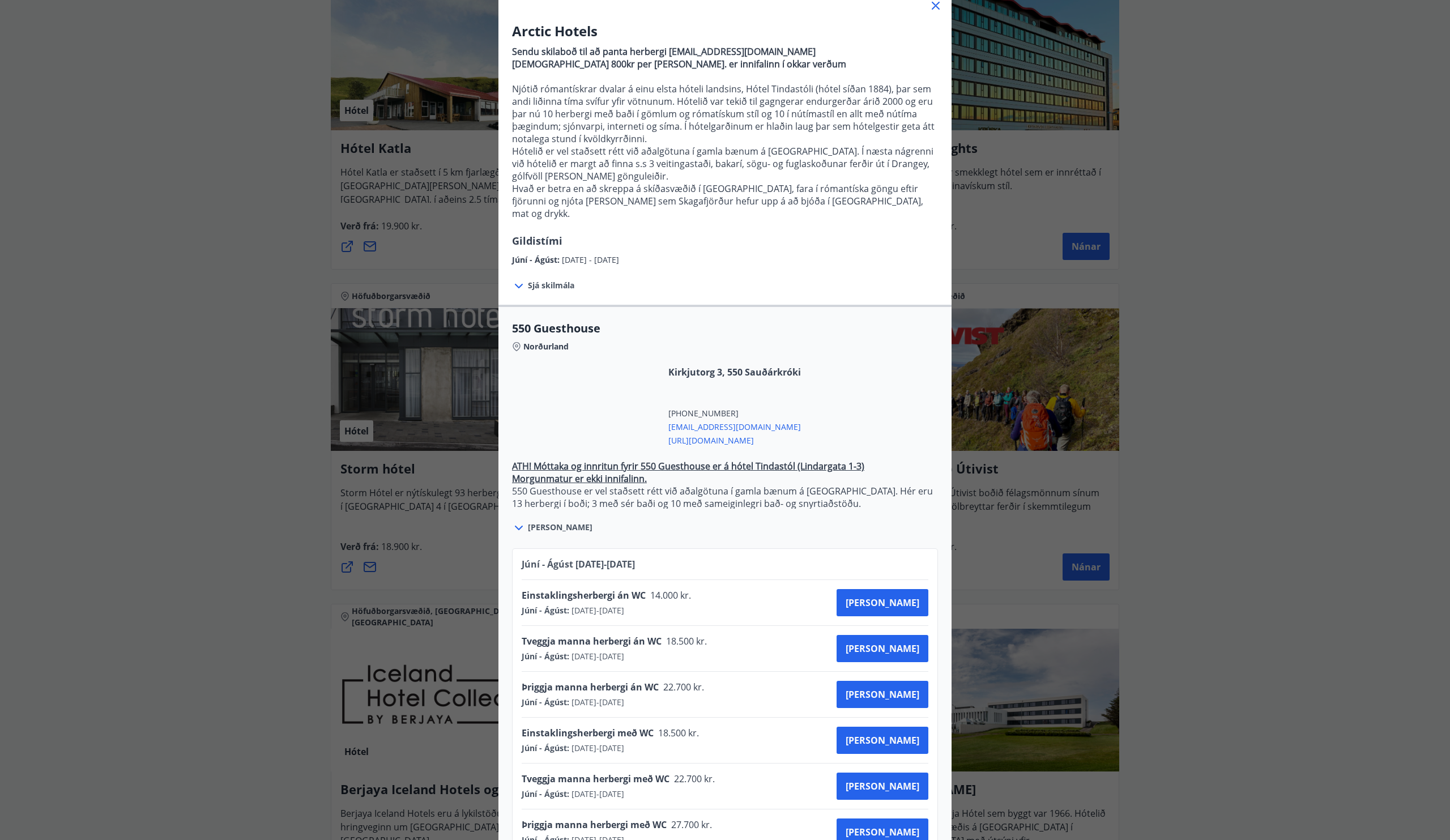
scroll to position [0, 0]
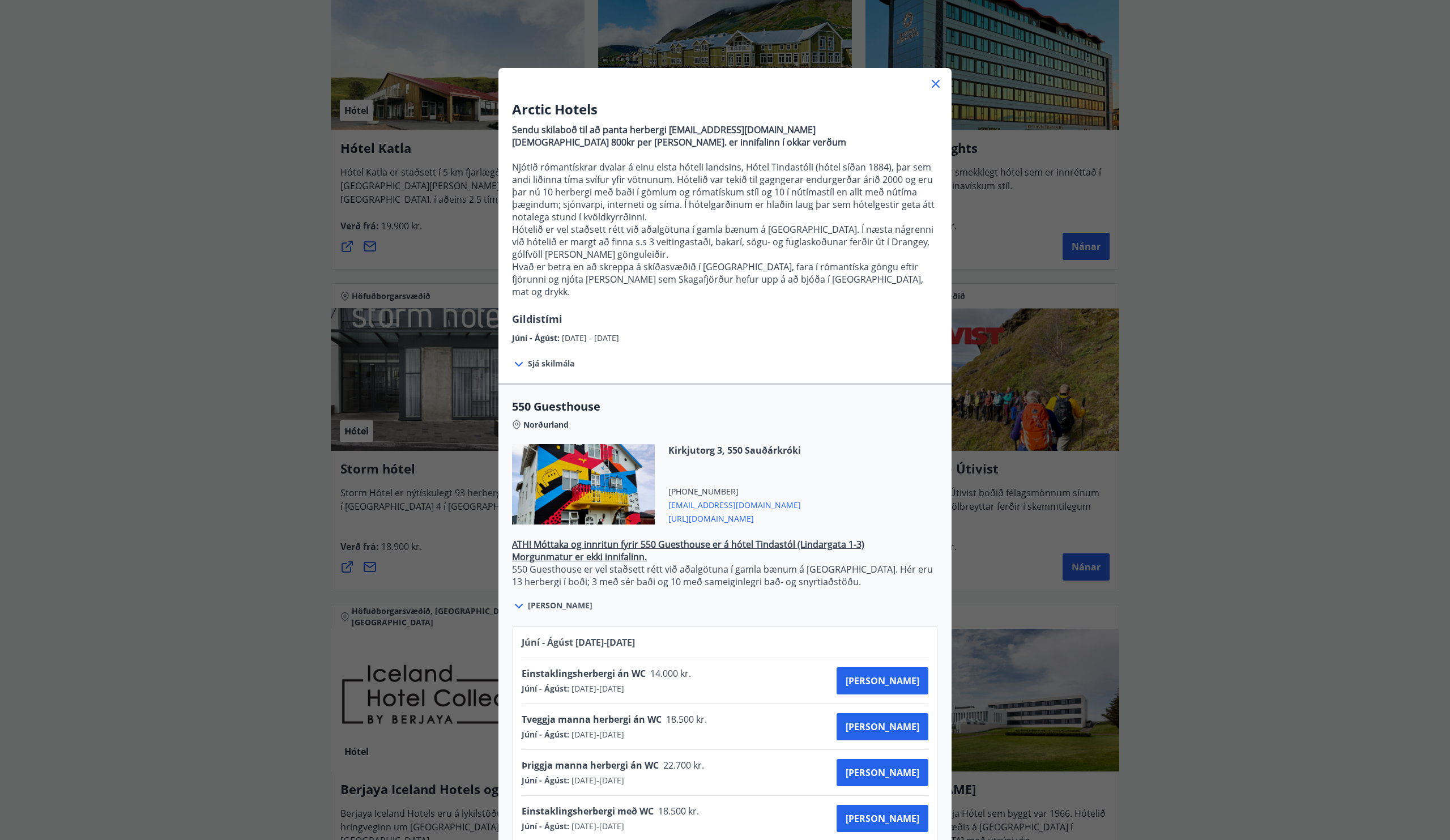
click at [938, 79] on icon at bounding box center [936, 84] width 14 height 14
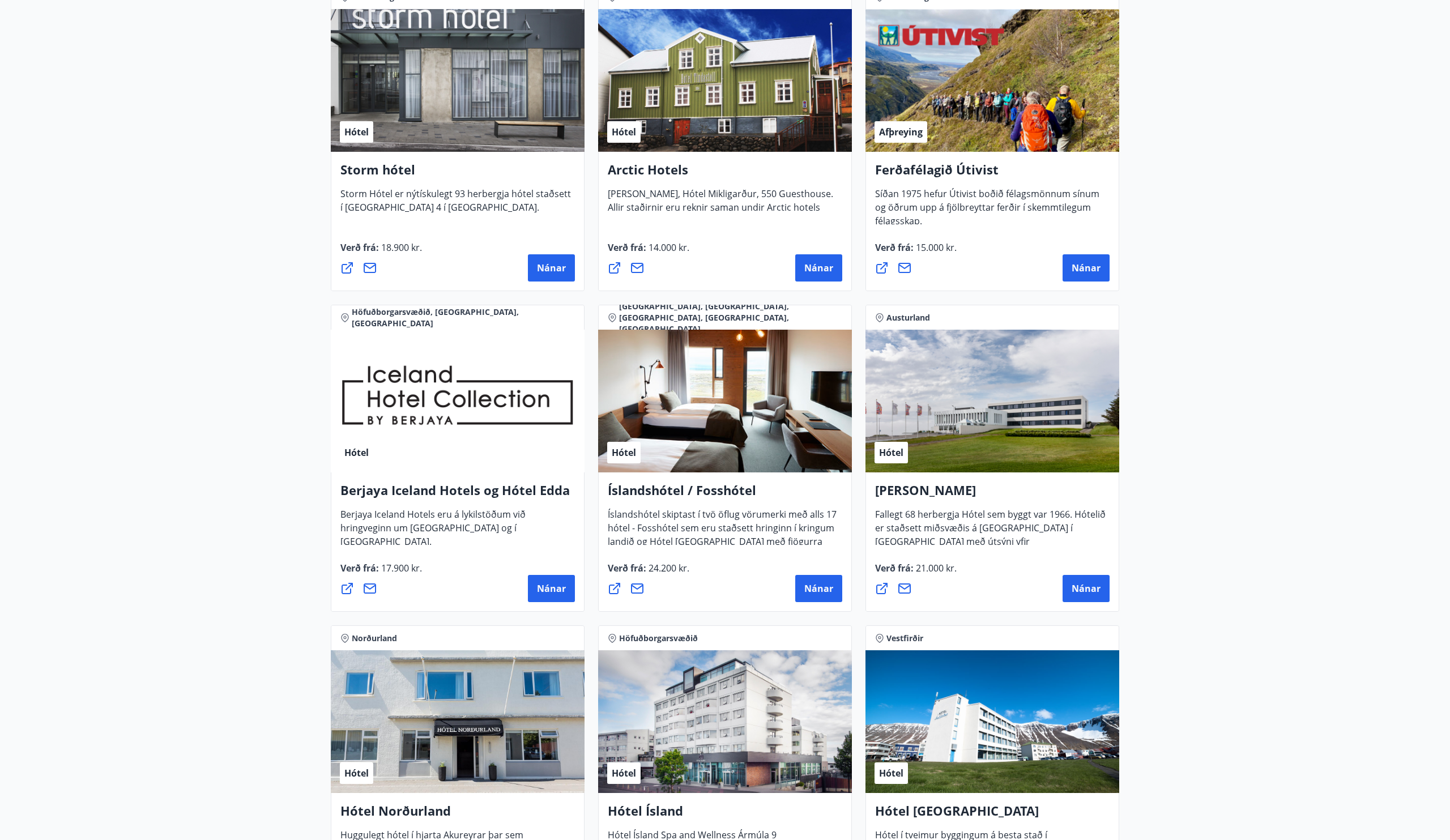
scroll to position [1271, 0]
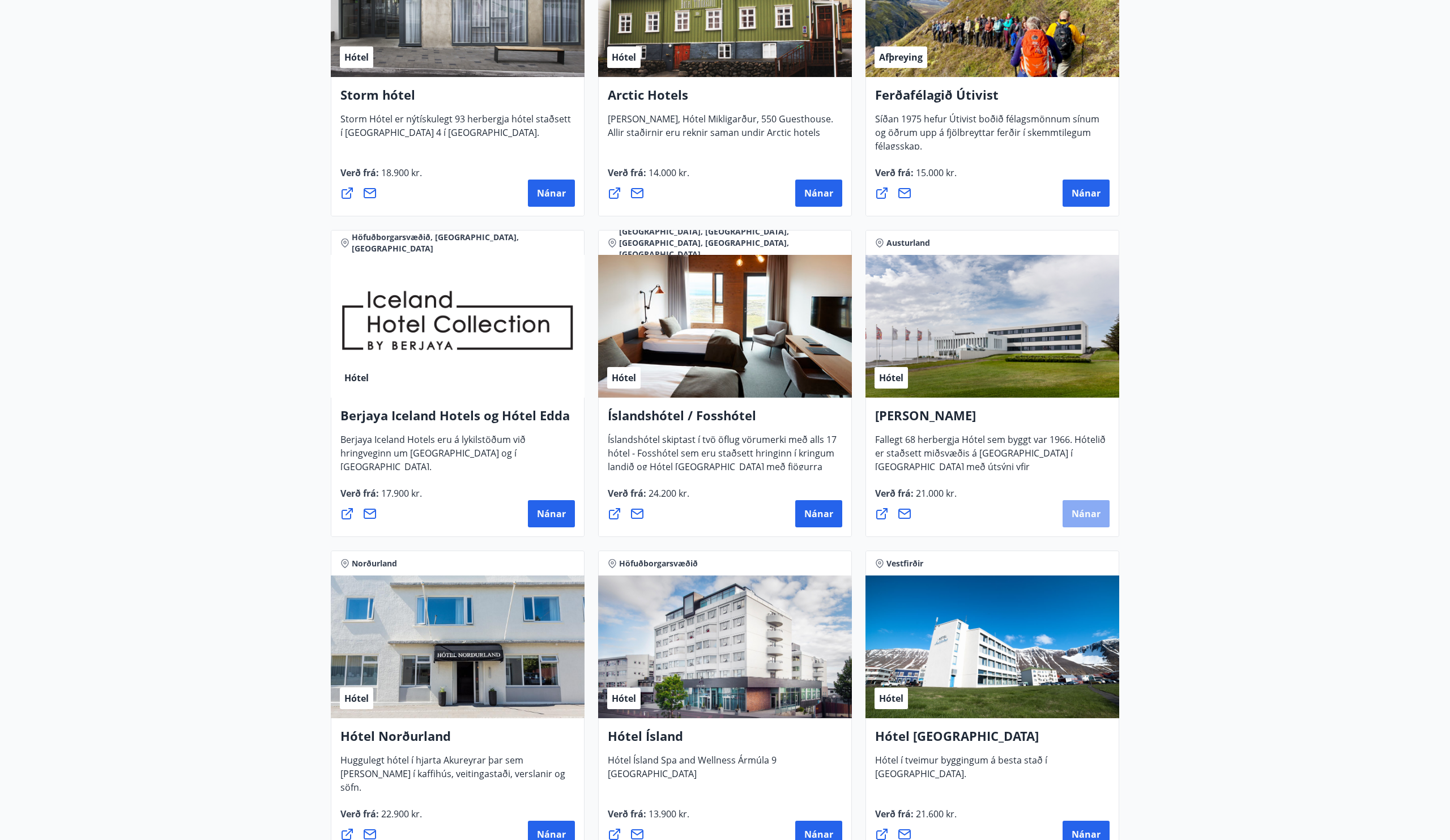
click at [1075, 517] on span "Nánar" at bounding box center [1086, 513] width 29 height 12
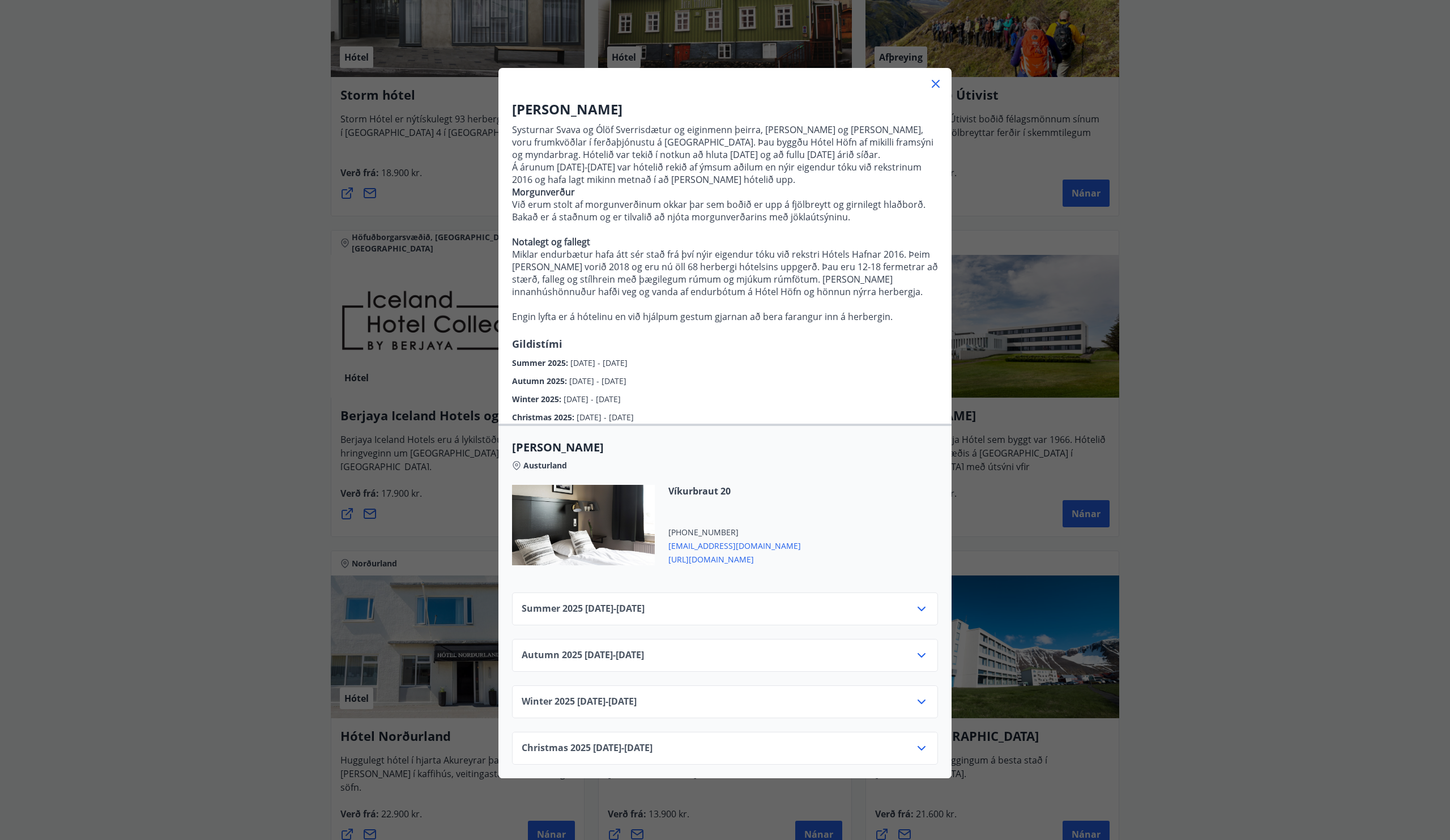
click at [926, 662] on icon at bounding box center [921, 655] width 14 height 14
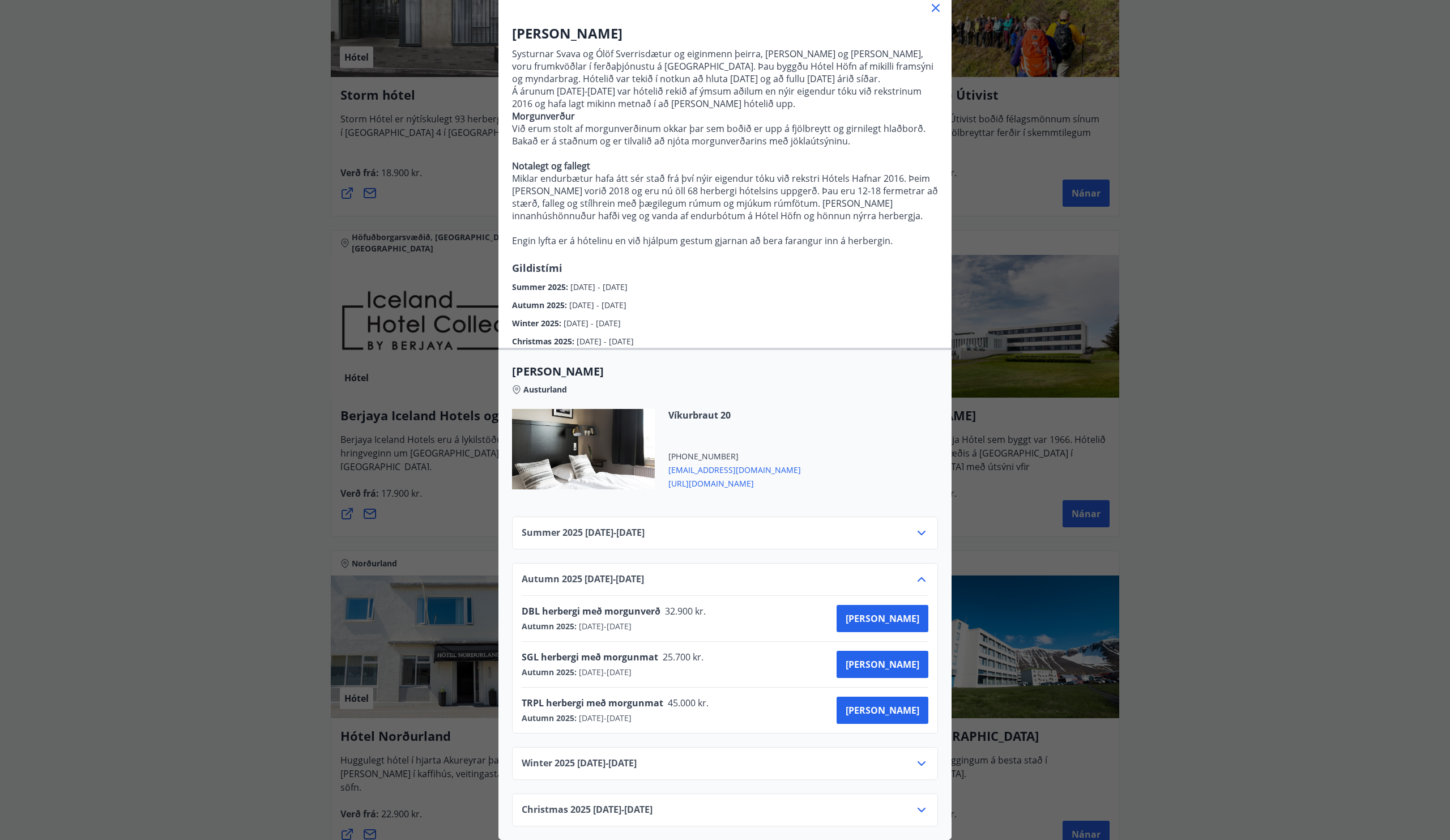
scroll to position [10, 0]
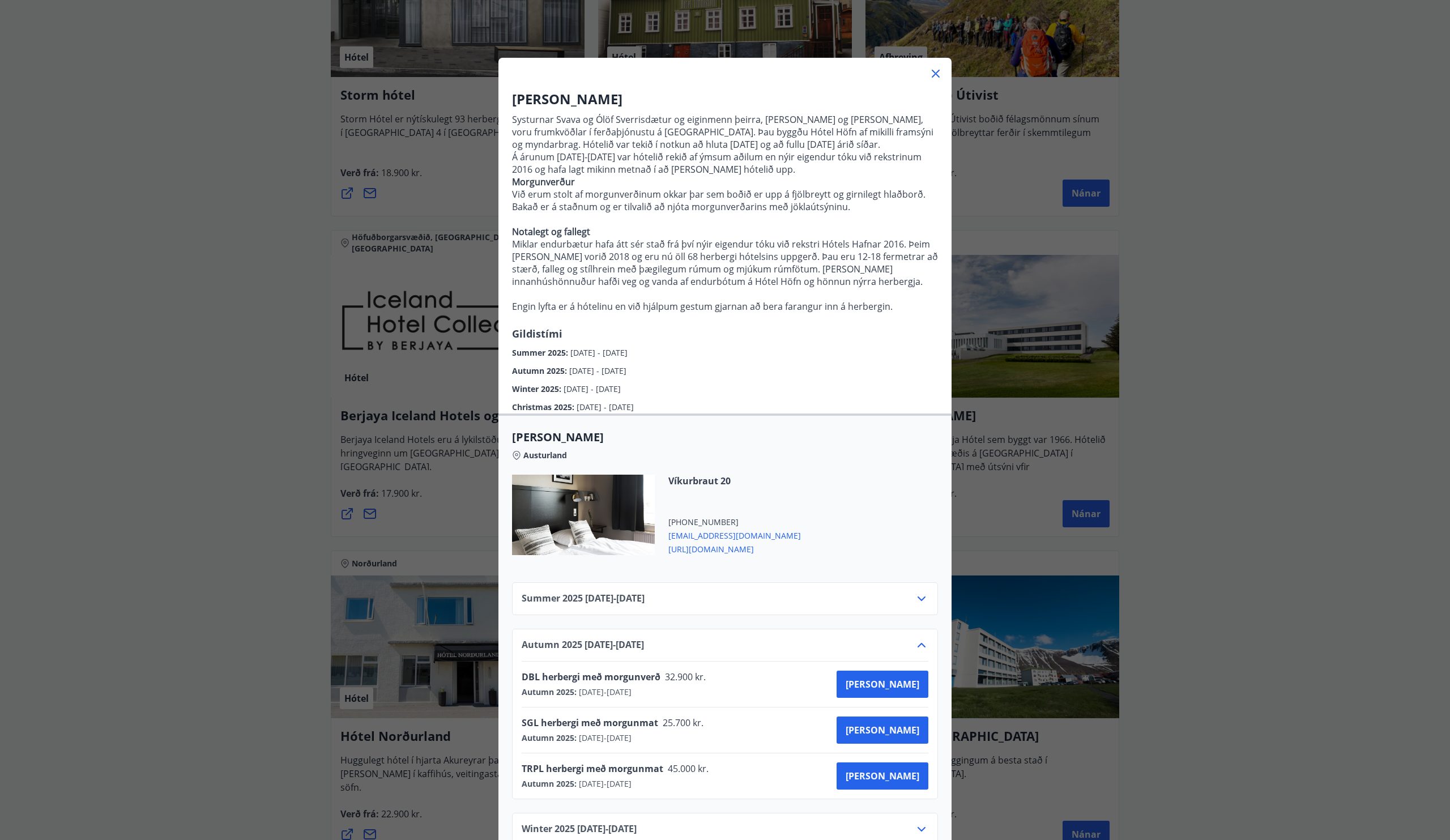
click at [920, 652] on icon at bounding box center [921, 645] width 14 height 14
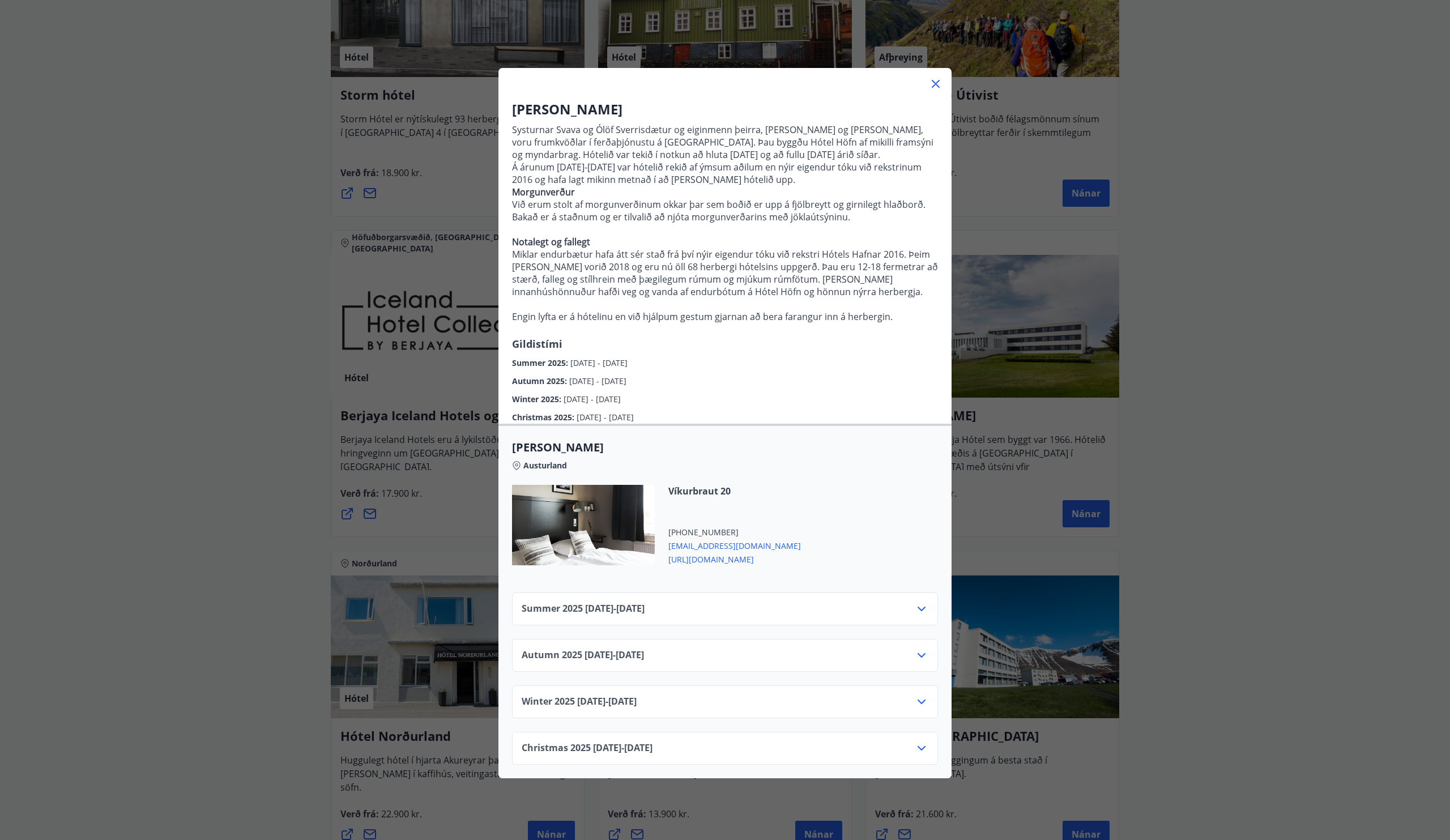
scroll to position [0, 0]
click at [916, 616] on icon at bounding box center [921, 609] width 14 height 14
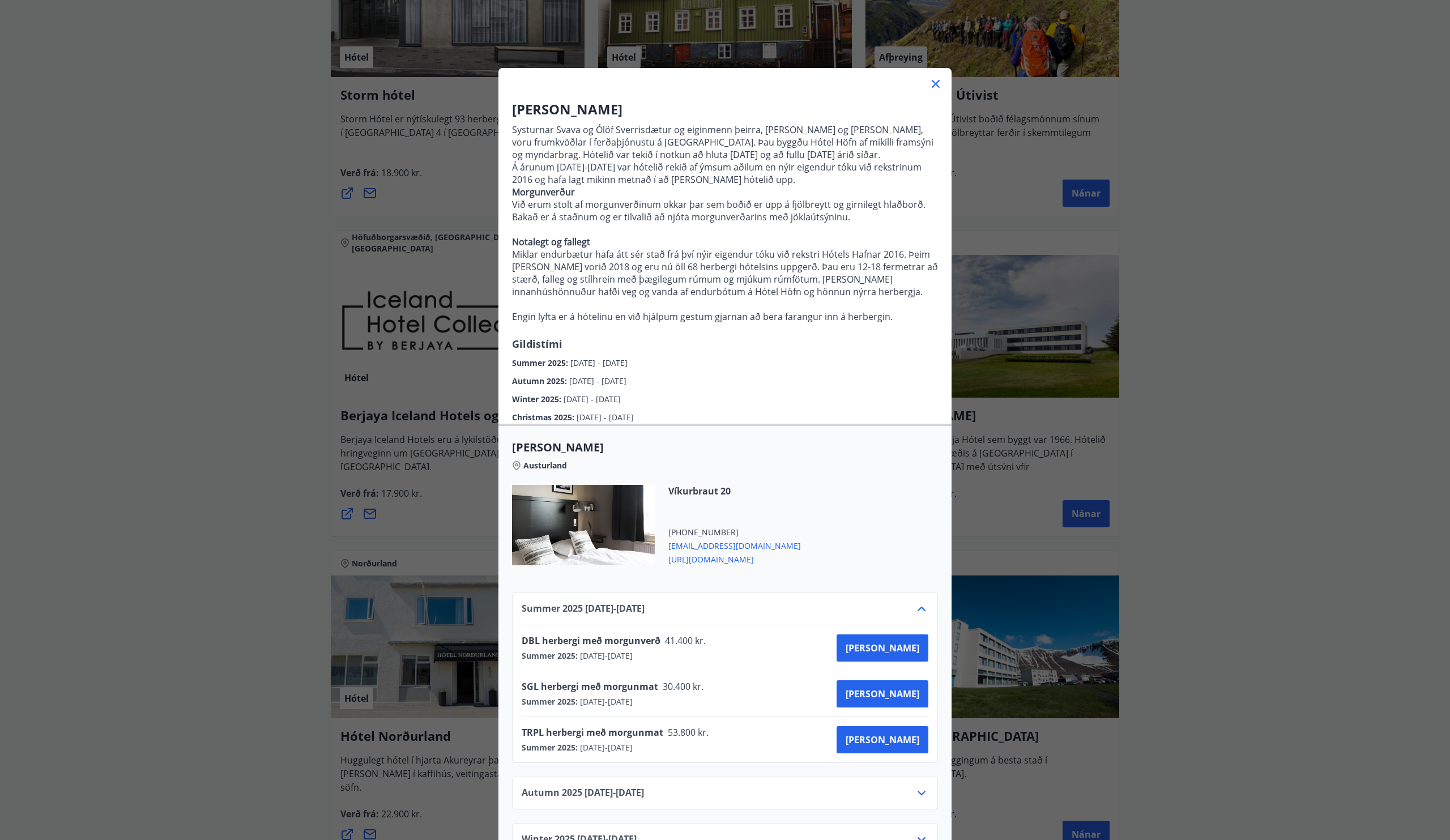
click at [916, 616] on icon at bounding box center [921, 609] width 14 height 14
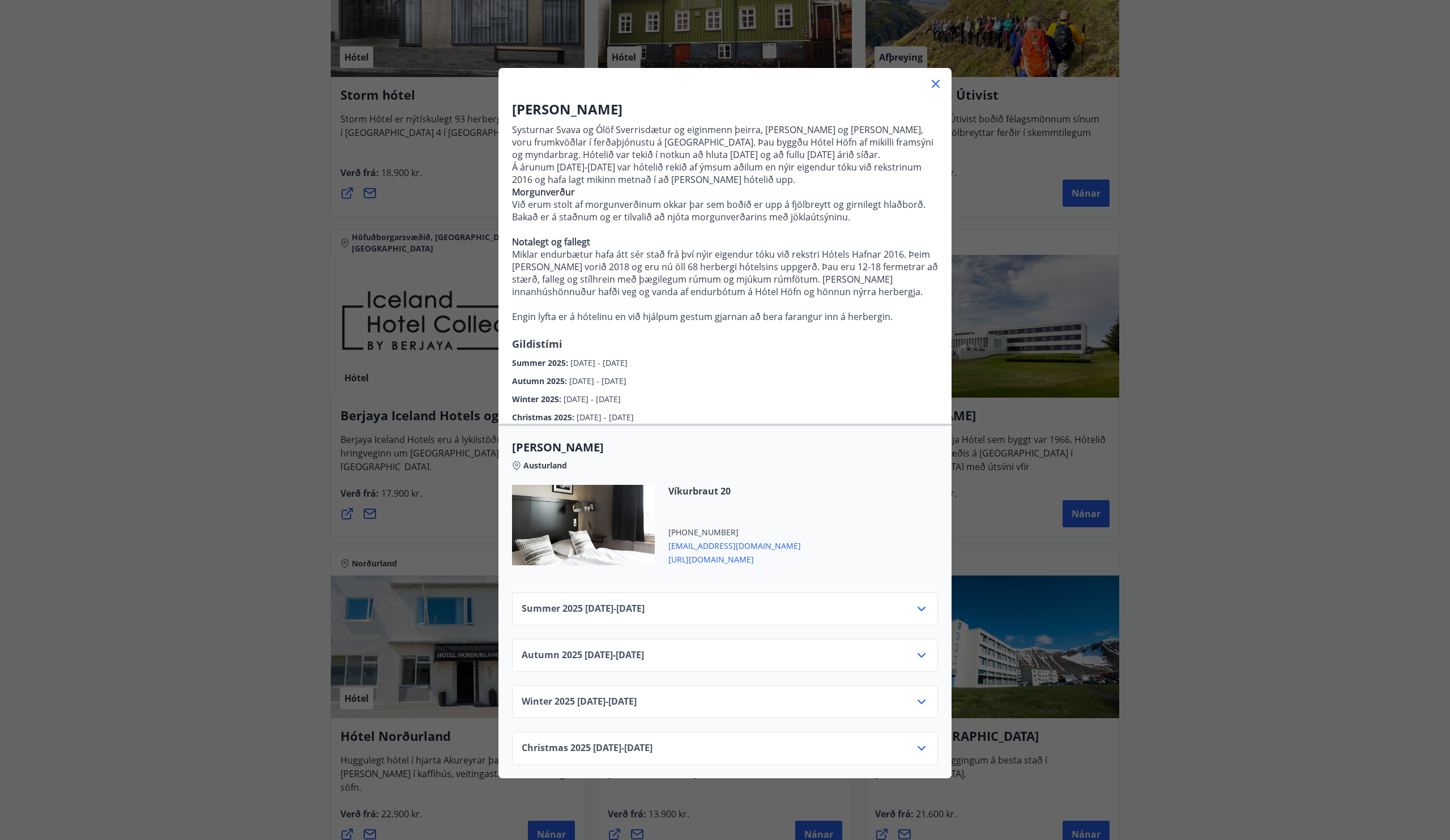
click at [714, 565] on span "https://www.hotelhofn.is/" at bounding box center [734, 558] width 133 height 14
click at [805, 671] on div "Autumn 2025 01.10.25 - 31.10.25" at bounding box center [724, 660] width 406 height 22
click at [927, 665] on div "Autumn 2025 01.10.25 - 31.10.25" at bounding box center [725, 655] width 426 height 33
click at [926, 662] on icon at bounding box center [921, 655] width 14 height 14
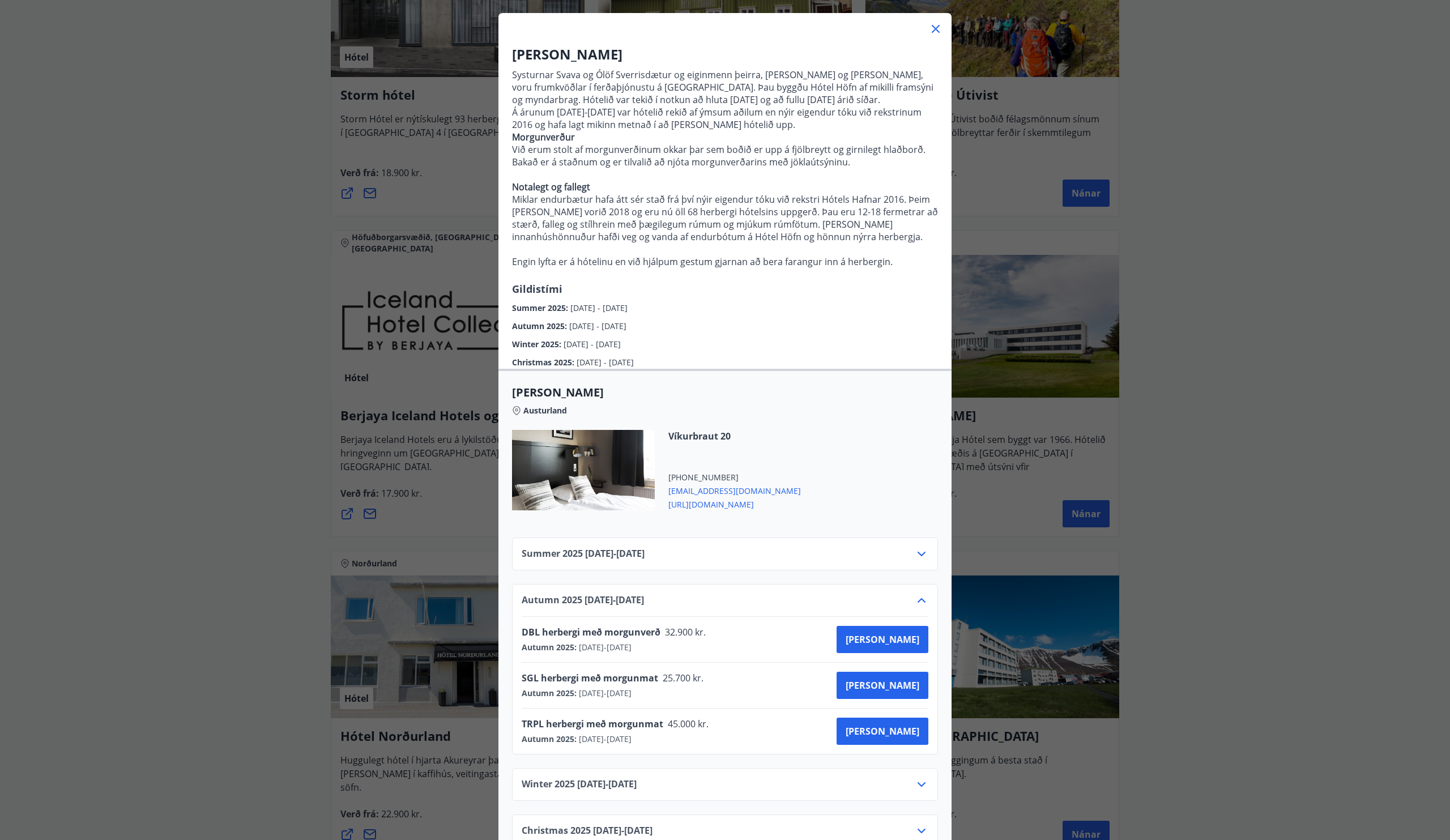
scroll to position [78, 0]
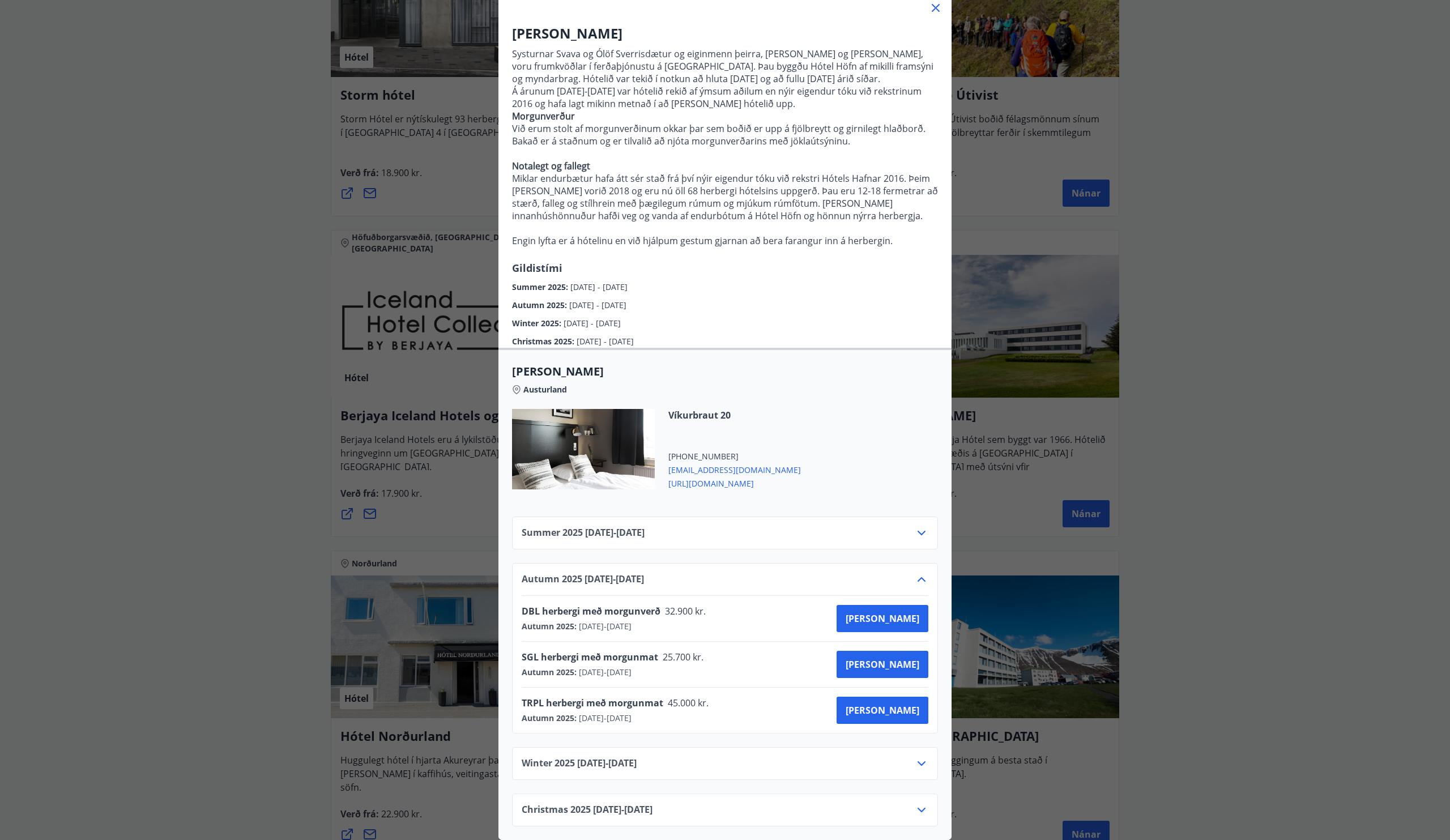
click at [1281, 440] on div "Hótel Höfn Systurnar Svava og Ólöf Sverrisdætur og eiginmenn þeirra, Árni Stefá…" at bounding box center [725, 344] width 1450 height 840
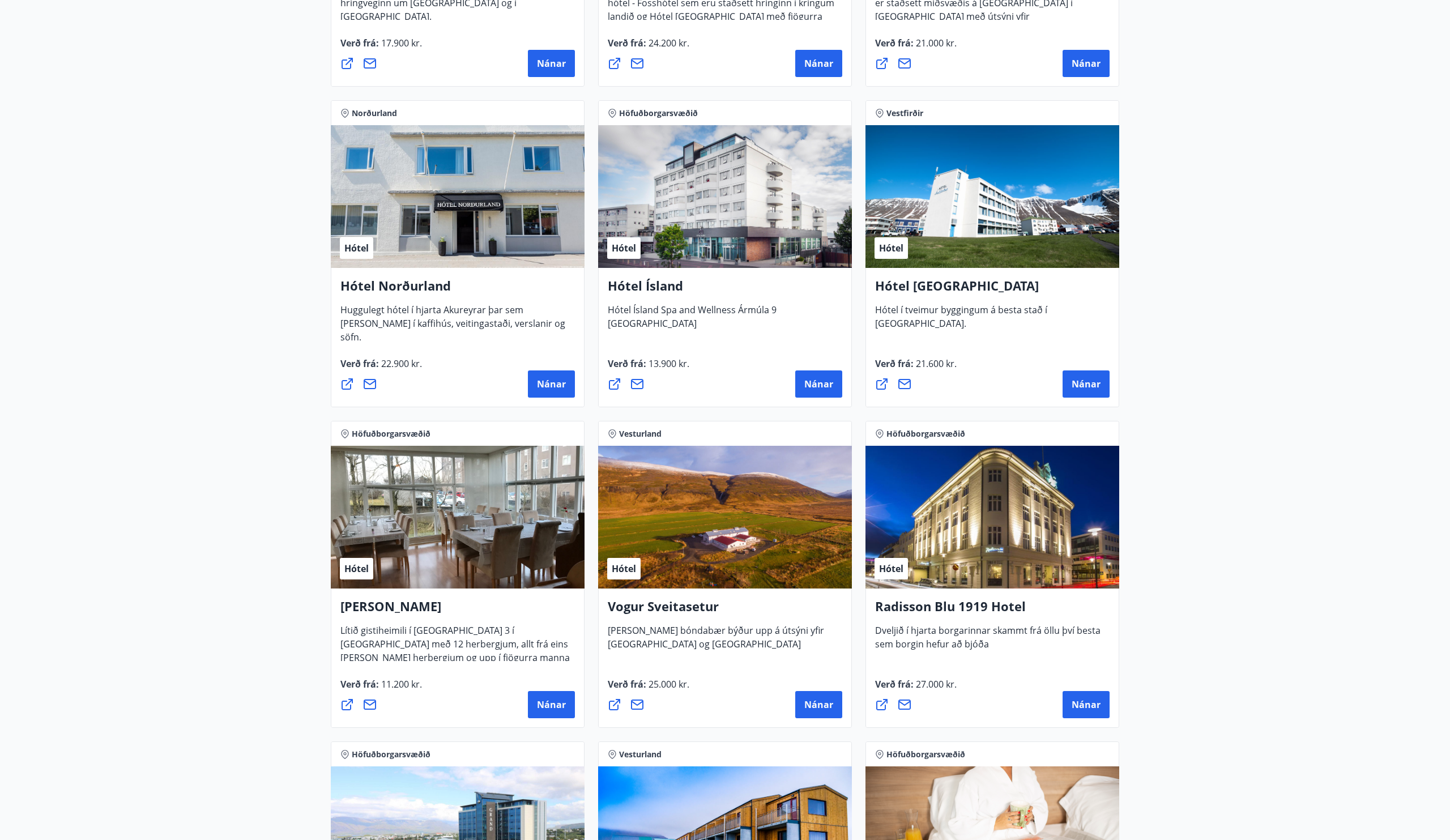
scroll to position [1720, 0]
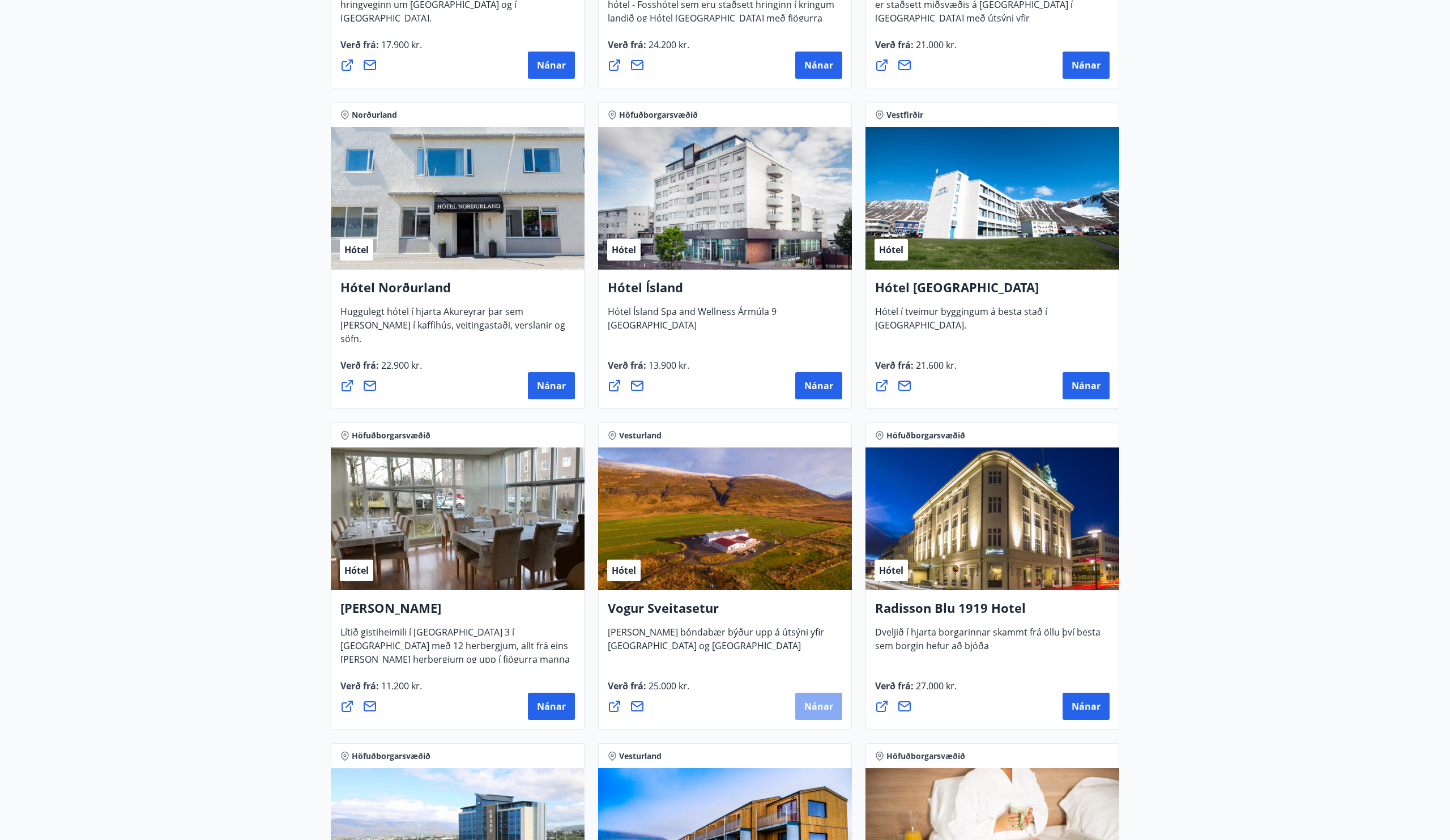
click at [817, 698] on button "Nánar" at bounding box center [819, 706] width 47 height 27
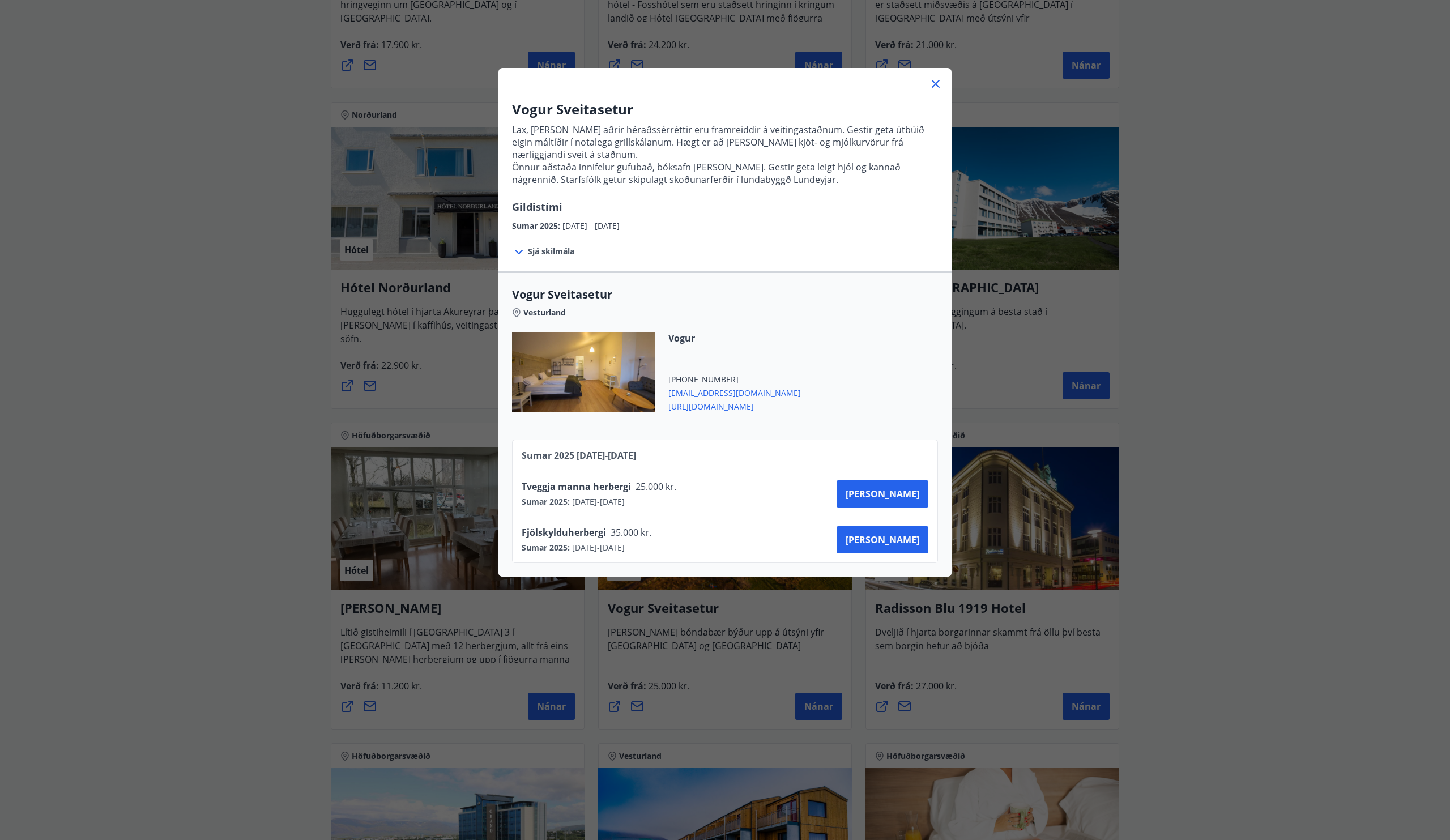
click at [703, 410] on span "http://vogur.org/" at bounding box center [734, 405] width 133 height 14
